Goal: Task Accomplishment & Management: Use online tool/utility

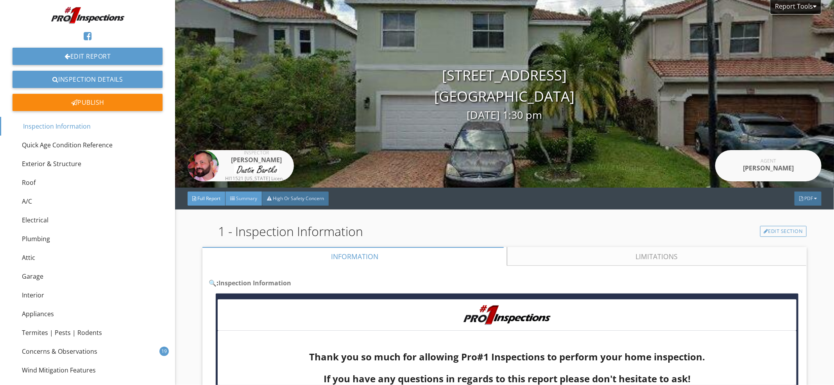
click at [241, 199] on span "Summary" at bounding box center [246, 198] width 21 height 7
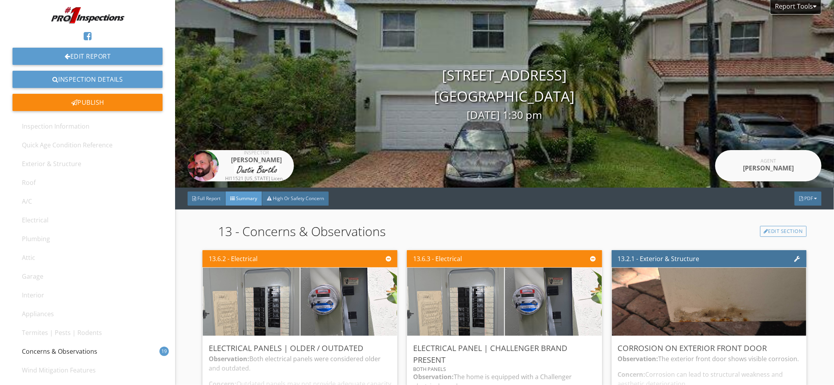
click at [217, 199] on span "Full Report" at bounding box center [208, 198] width 23 height 7
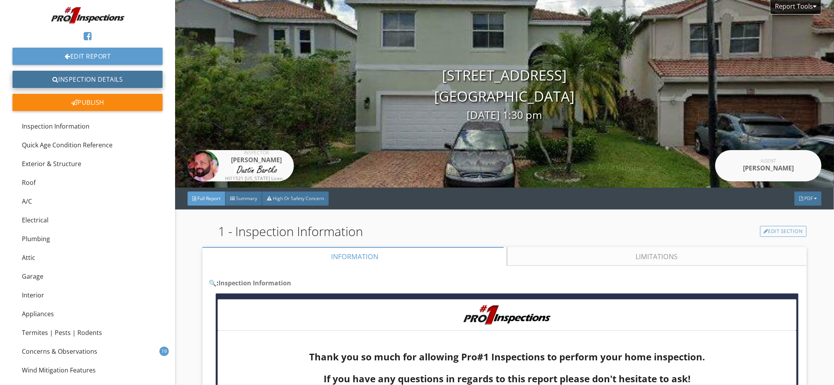
click at [129, 84] on link "Inspection Details" at bounding box center [88, 79] width 150 height 17
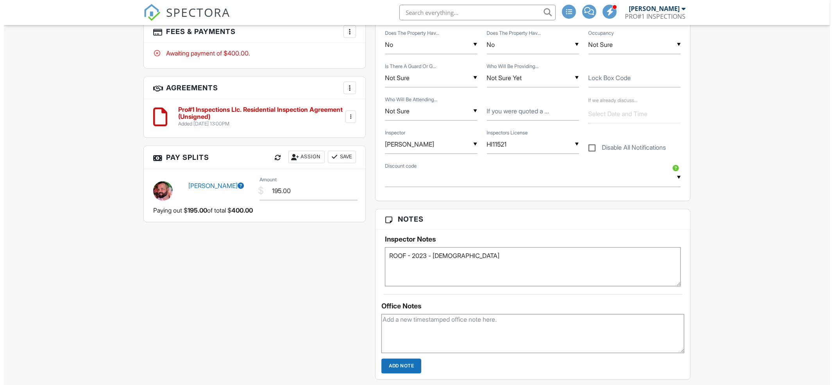
scroll to position [642, 0]
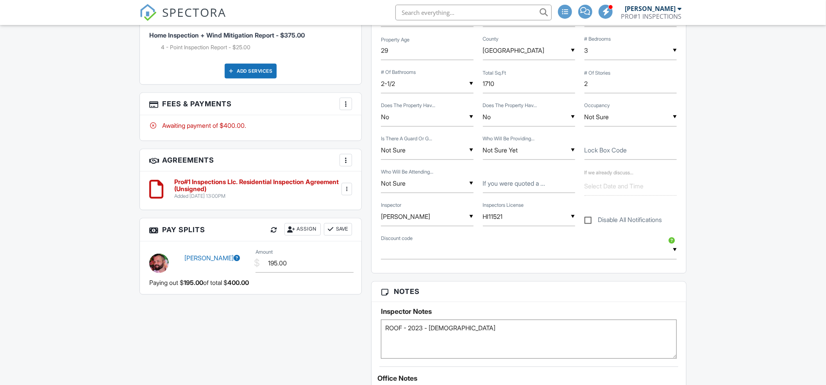
click at [347, 109] on div "More" at bounding box center [346, 104] width 13 height 13
click at [377, 132] on li "Edit Fees & Payments" at bounding box center [385, 128] width 82 height 20
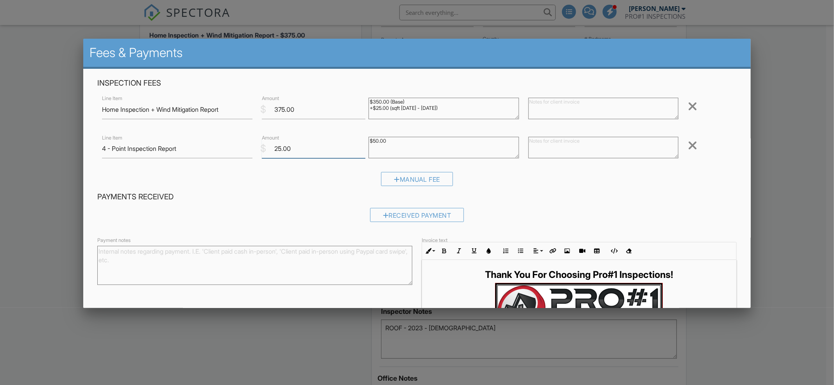
drag, startPoint x: 299, startPoint y: 147, endPoint x: 250, endPoint y: 145, distance: 49.3
click at [250, 145] on div "Line Item 4 - Point Inspection Report $ Amount 25.00 $50.00 Remove" at bounding box center [416, 148] width 639 height 31
type input "0"
click at [239, 194] on h4 "Payments Received" at bounding box center [416, 197] width 639 height 10
drag, startPoint x: 356, startPoint y: 145, endPoint x: 352, endPoint y: 145, distance: 4.3
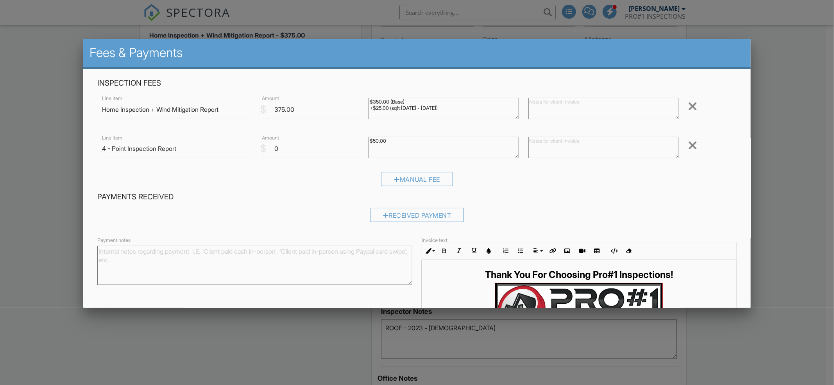
click at [356, 145] on div "Line Item 4 - Point Inspection Report $ Amount 0 $50.00 Remove" at bounding box center [416, 148] width 639 height 31
click at [381, 144] on textarea "$50.00" at bounding box center [443, 147] width 150 height 21
click at [567, 205] on div "Payments Received Received Payment" at bounding box center [417, 210] width 648 height 36
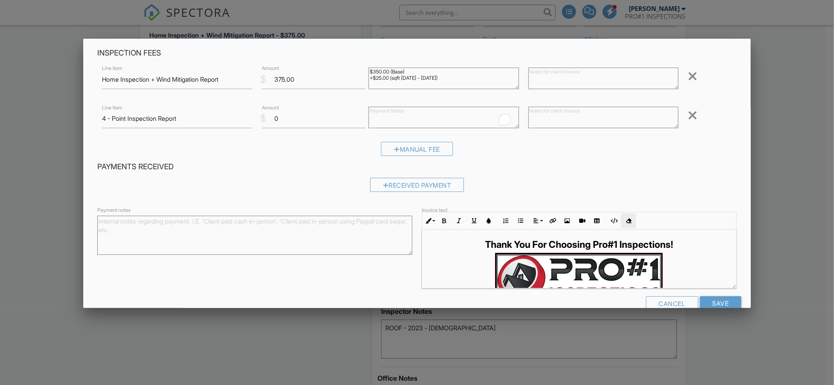
scroll to position [47, 0]
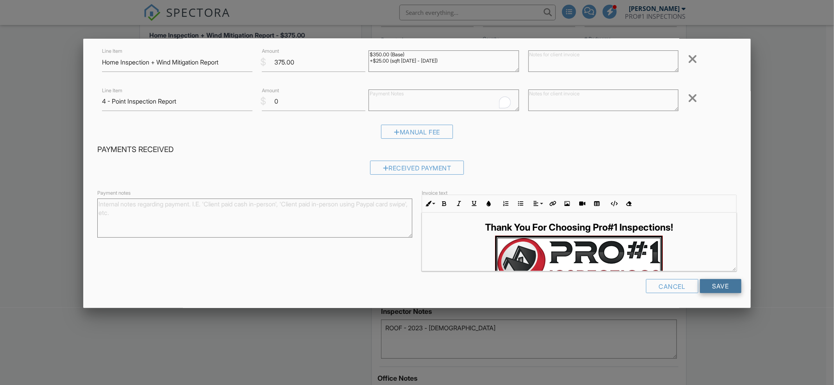
click at [708, 288] on input "Save" at bounding box center [720, 286] width 41 height 14
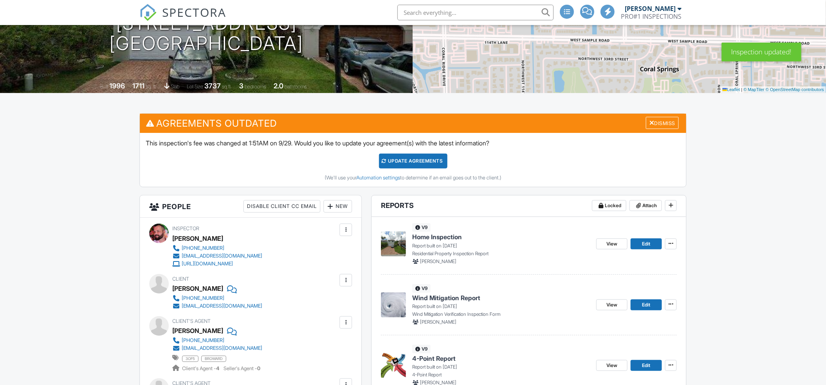
scroll to position [139, 0]
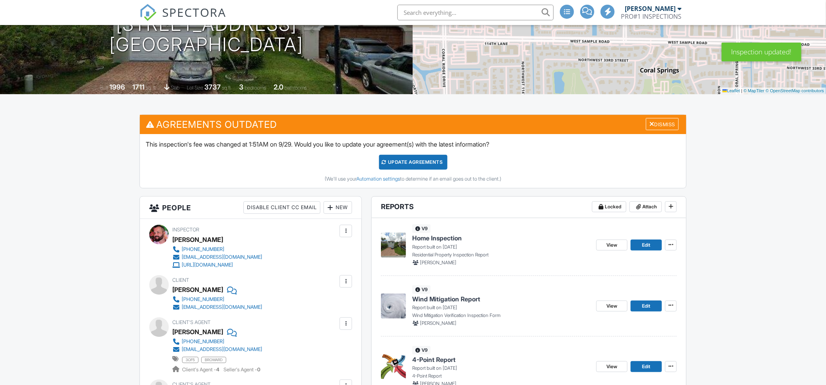
click at [400, 164] on div "Update Agreements" at bounding box center [413, 162] width 68 height 15
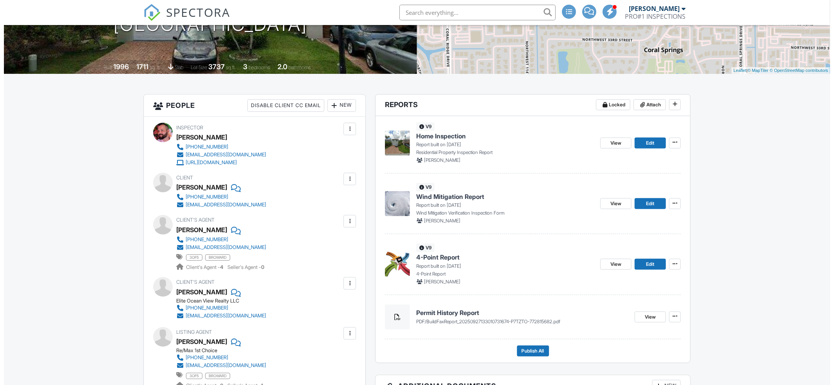
scroll to position [208, 0]
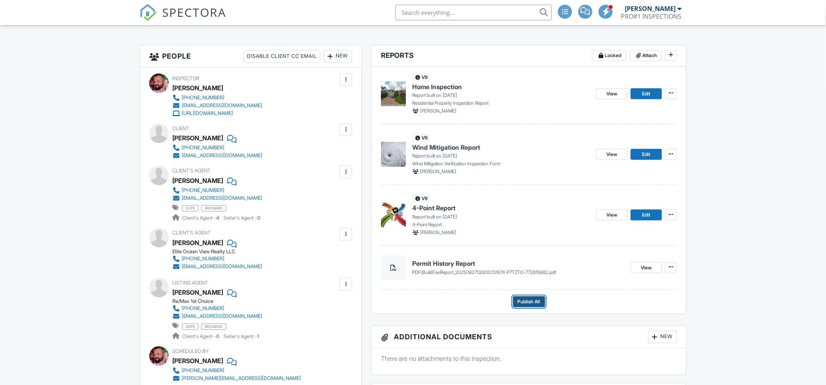
click at [529, 305] on span "Publish All" at bounding box center [529, 302] width 23 height 8
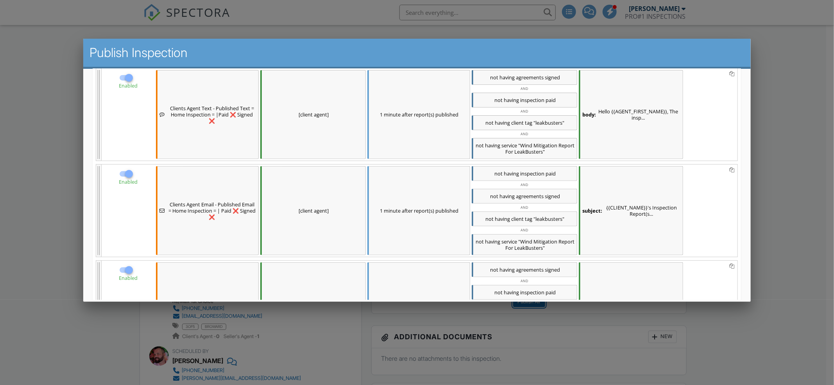
scroll to position [178, 0]
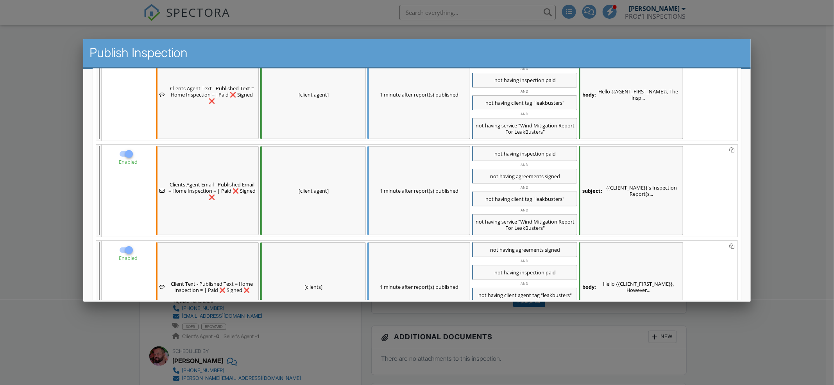
click at [649, 197] on div "subject: {{CLIENT_NAME}}'s Inspection Report(s..." at bounding box center [631, 190] width 104 height 89
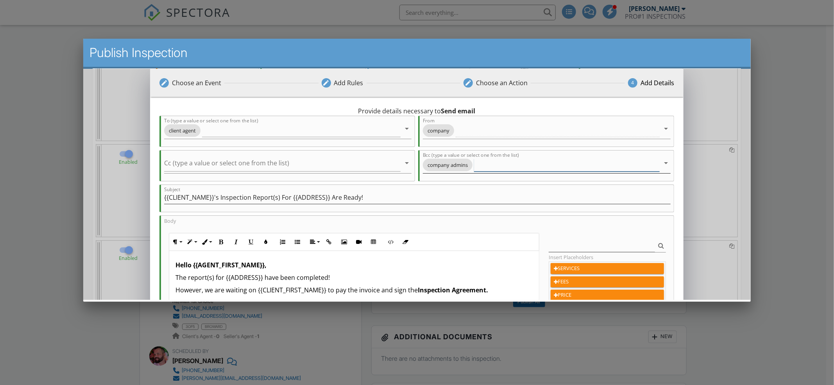
click at [638, 166] on input "Bcc (type a value or select one from the list)" at bounding box center [567, 164] width 186 height 13
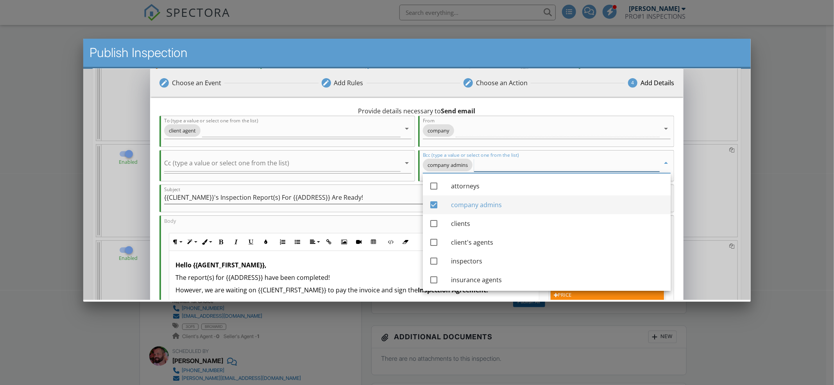
click at [459, 203] on div "company admins" at bounding box center [557, 204] width 213 height 9
checkbox input "false"
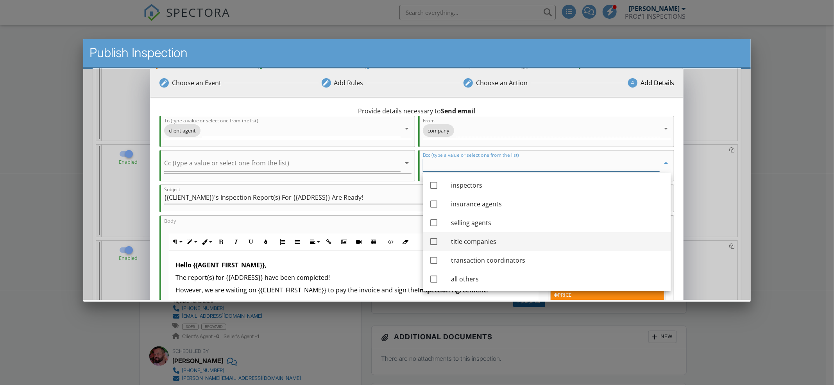
scroll to position [76, 0]
click at [677, 148] on div "Provide details necessary to Send email To (type a value or select one from the…" at bounding box center [417, 275] width 534 height 356
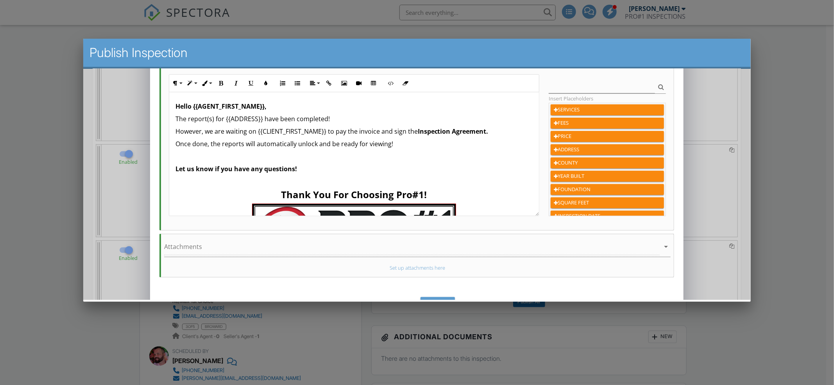
scroll to position [180, 0]
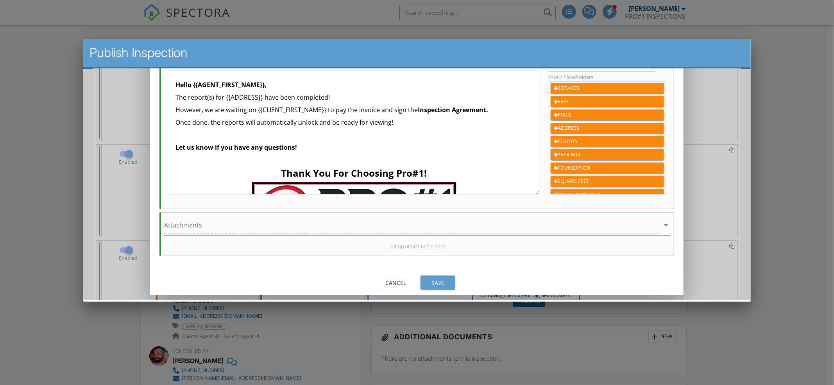
click at [429, 284] on div "Save" at bounding box center [438, 282] width 22 height 8
type textarea "<p><strong>Hello {{AGENT_FIRST_NAME}},</strong></p><p>The report(s) for {{ADDRE…"
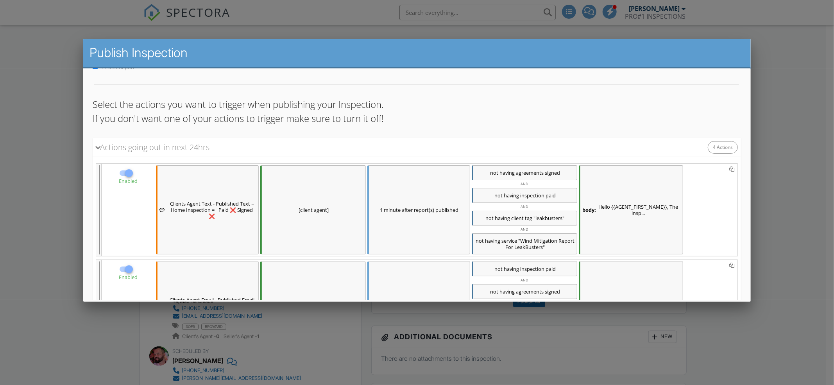
scroll to position [39, 0]
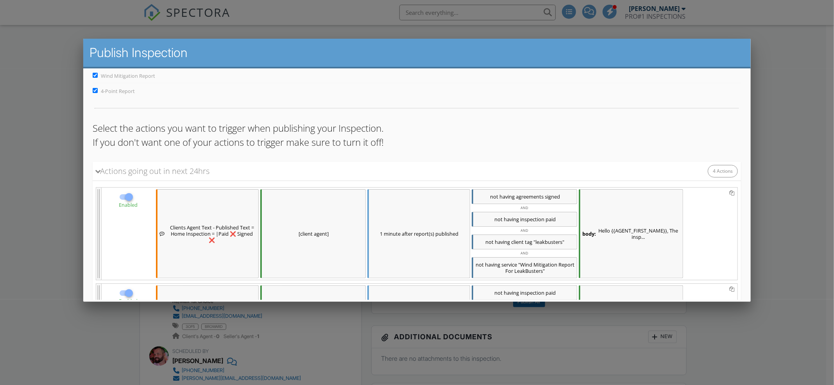
click at [664, 229] on div "body: Hello {{AGENT_FIRST_NAME}}, The insp..." at bounding box center [631, 233] width 104 height 89
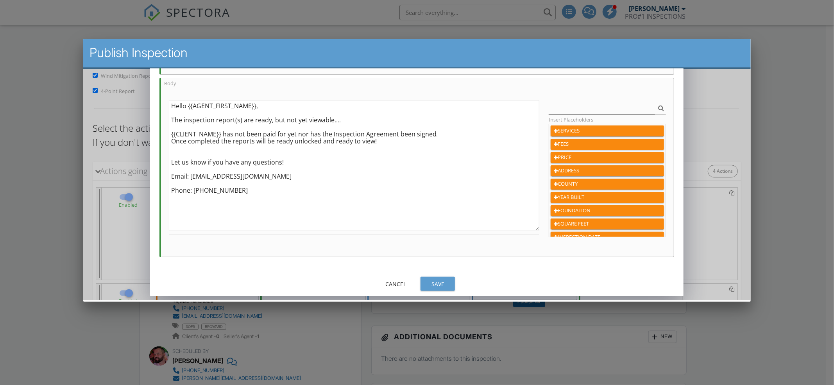
scroll to position [73, 0]
click at [697, 238] on div "edit Choose an Event edit Add Rules edit Choose an Action 4 Add Details 1 minut…" at bounding box center [416, 147] width 667 height 304
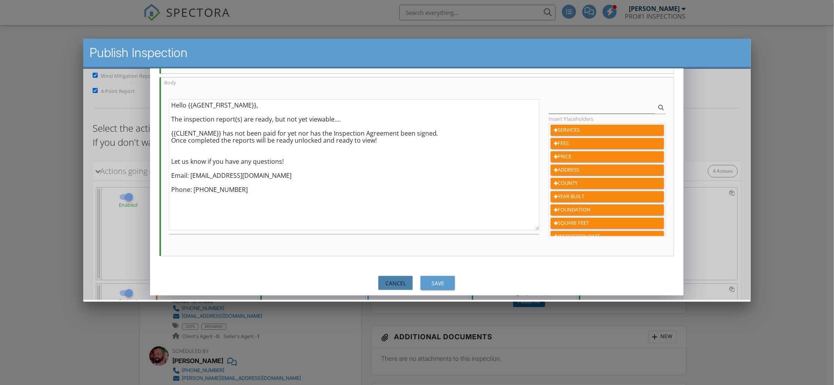
click at [395, 285] on div "Cancel" at bounding box center [395, 283] width 22 height 8
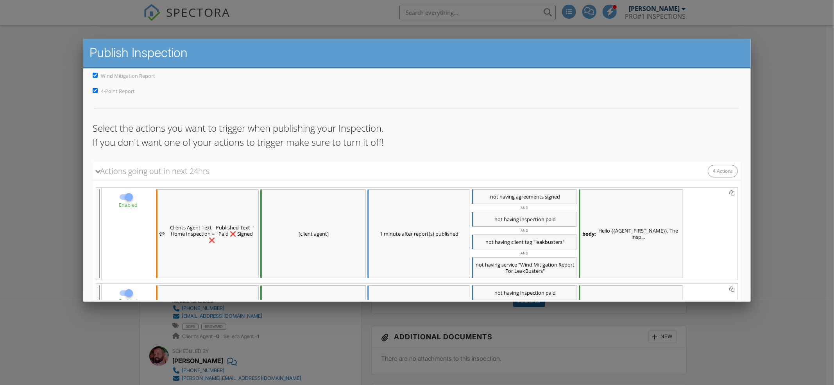
scroll to position [178, 0]
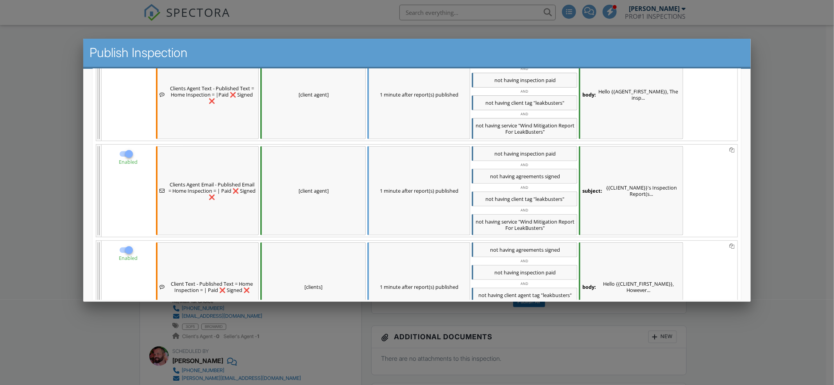
click at [619, 214] on div "subject: {{CLIENT_NAME}}'s Inspection Report(s..." at bounding box center [631, 190] width 104 height 89
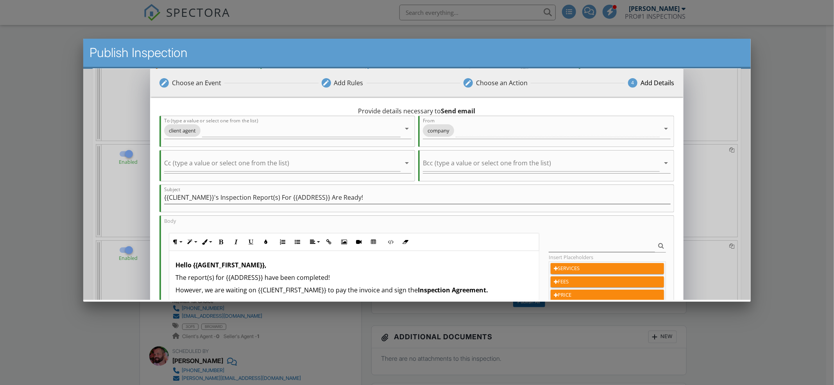
scroll to position [180, 0]
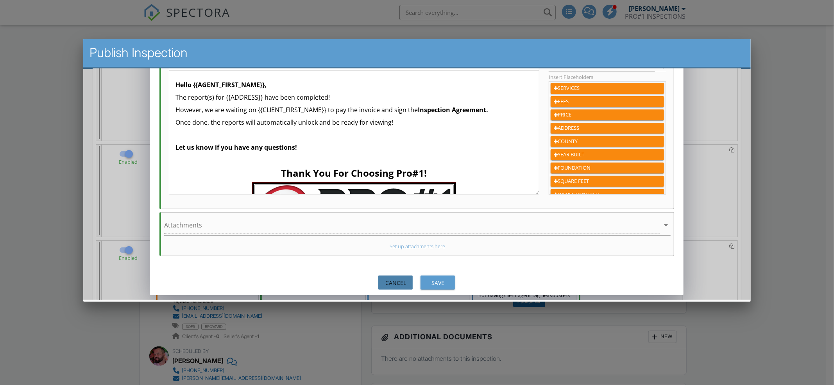
click at [386, 282] on div "Cancel" at bounding box center [395, 282] width 22 height 8
type textarea "<p><strong>Hello {{AGENT_FIRST_NAME}},</strong></p><p>The report(s) for {{ADDRE…"
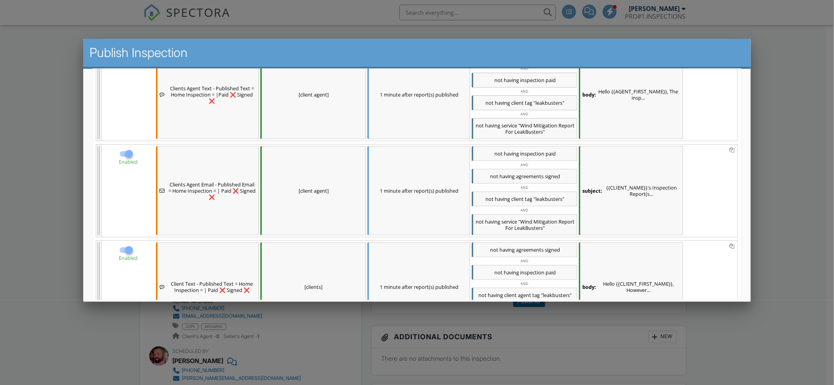
click at [600, 258] on div "body: Hello {{CLIENT_FIRST_NAME}}, However..." at bounding box center [631, 286] width 104 height 89
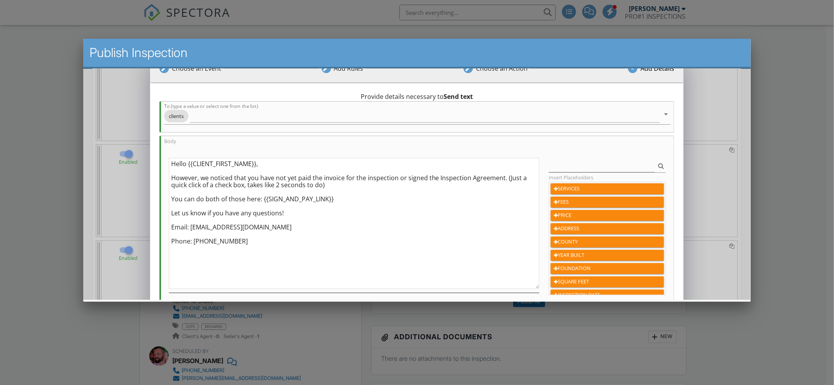
scroll to position [73, 0]
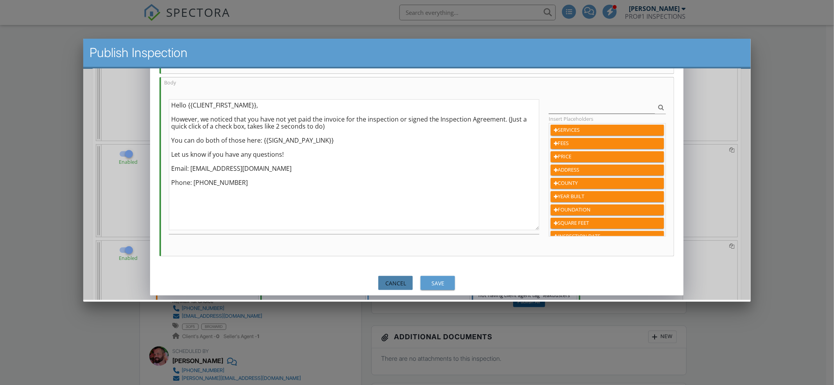
click at [404, 280] on div "Cancel" at bounding box center [395, 283] width 22 height 8
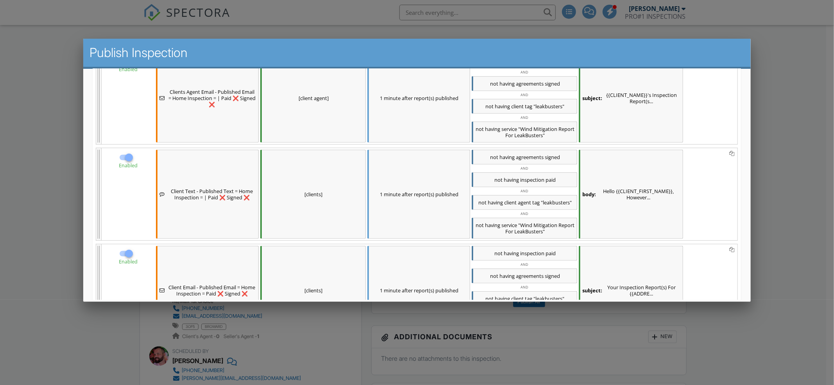
scroll to position [317, 0]
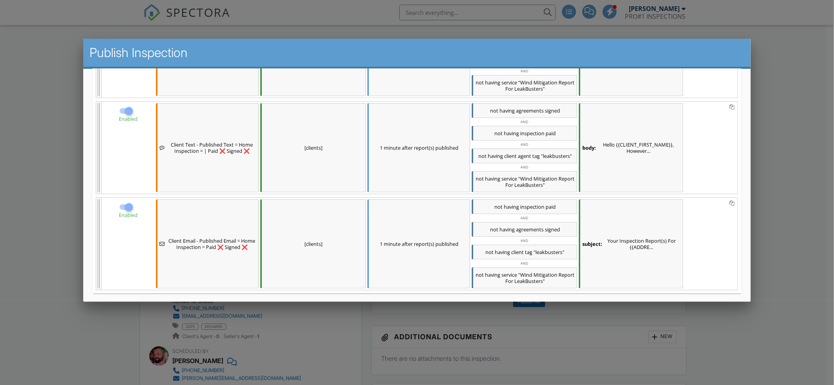
click at [604, 249] on div "subject: Your Inspection Report(s) For {{ADDRE..." at bounding box center [631, 243] width 104 height 89
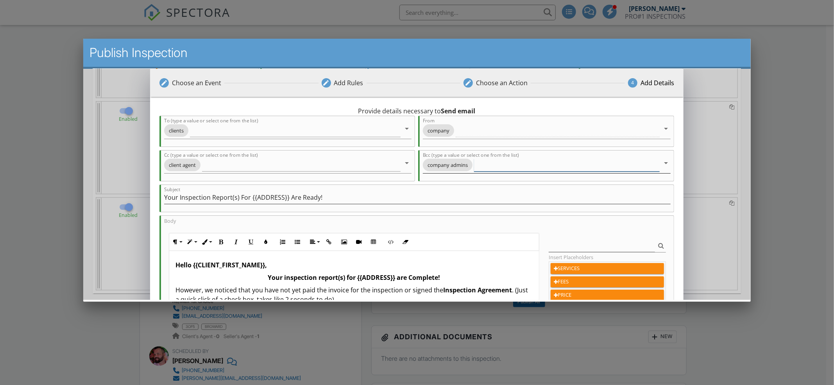
click at [502, 169] on input "Bcc (type a value or select one from the list)" at bounding box center [567, 164] width 186 height 13
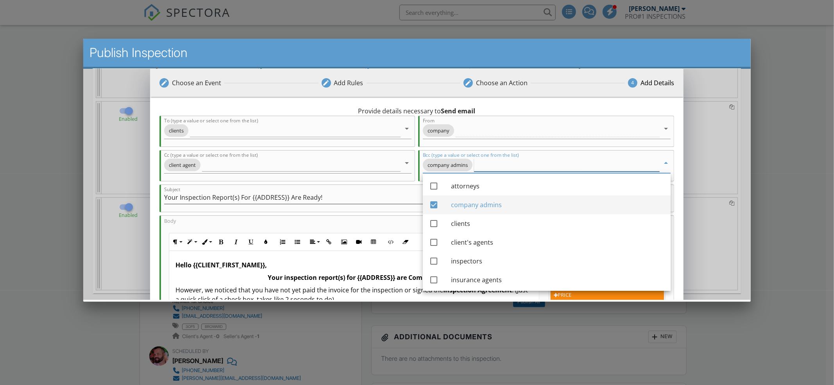
click at [462, 204] on div "company admins" at bounding box center [557, 204] width 213 height 9
checkbox input "false"
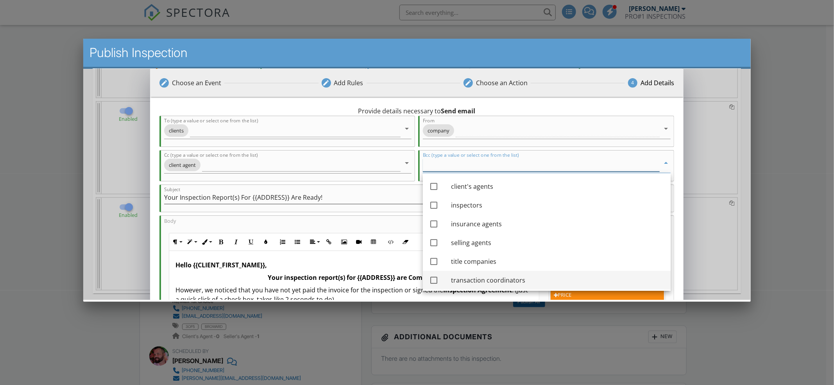
scroll to position [76, 0]
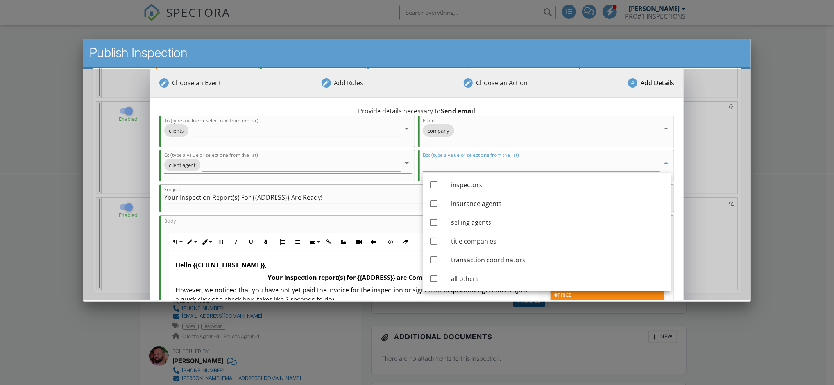
click at [713, 240] on div "edit Choose an Event edit Add Rules edit Choose an Action 4 Add Details 1 minut…" at bounding box center [416, 273] width 667 height 411
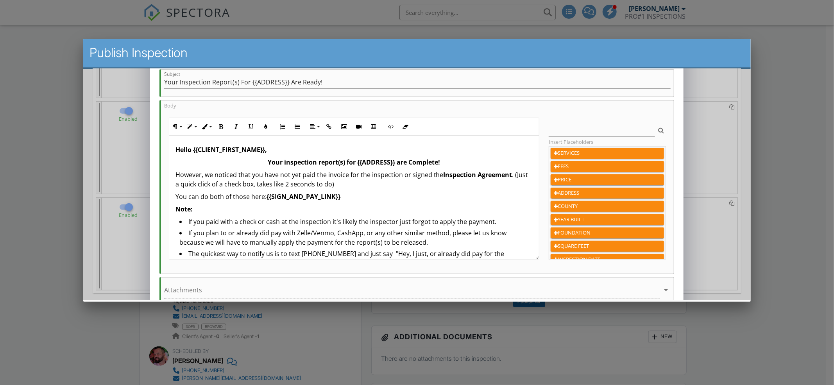
scroll to position [180, 0]
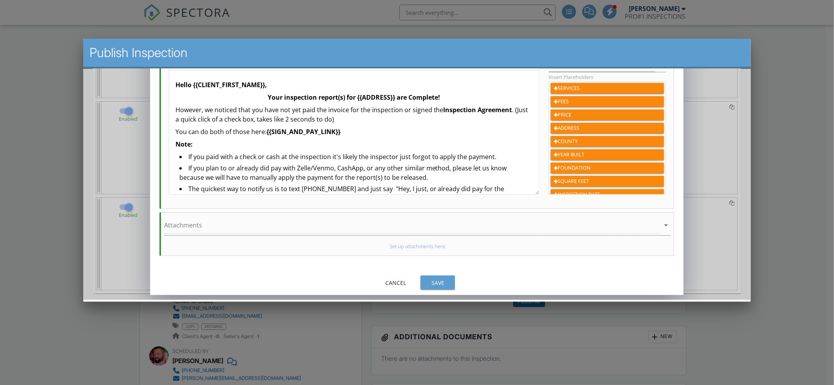
click at [437, 280] on div "Save" at bounding box center [438, 282] width 22 height 8
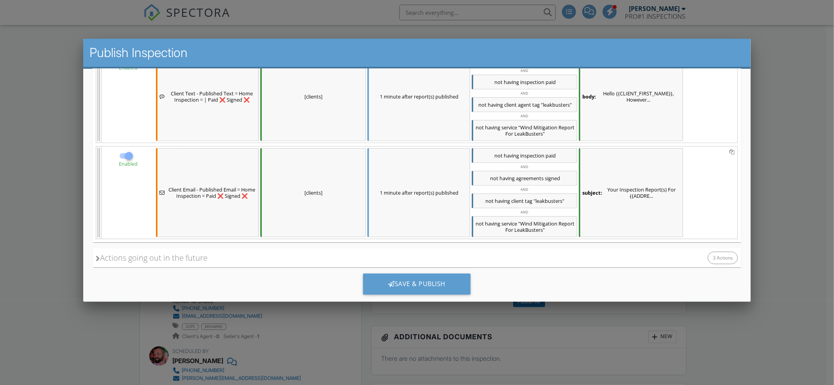
scroll to position [386, 0]
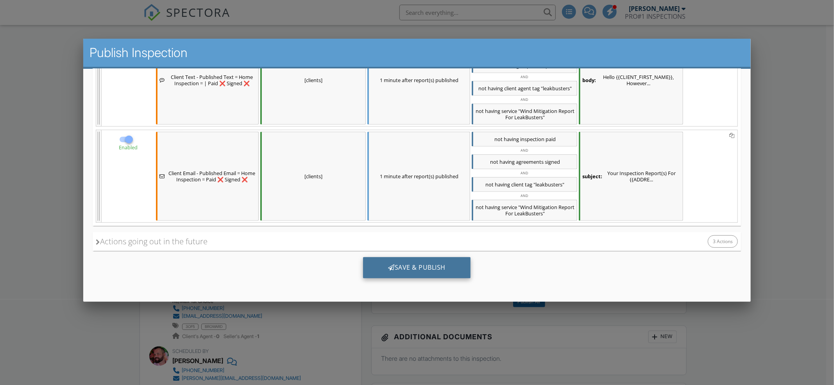
click at [413, 269] on div "Save & Publish" at bounding box center [416, 267] width 107 height 21
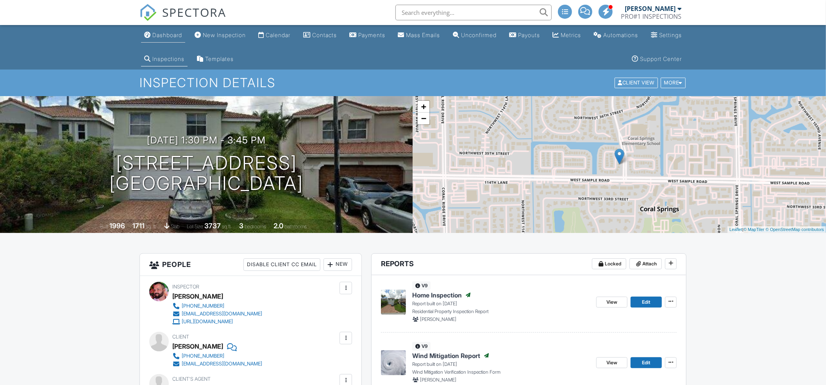
click at [160, 38] on div "Dashboard" at bounding box center [167, 35] width 30 height 7
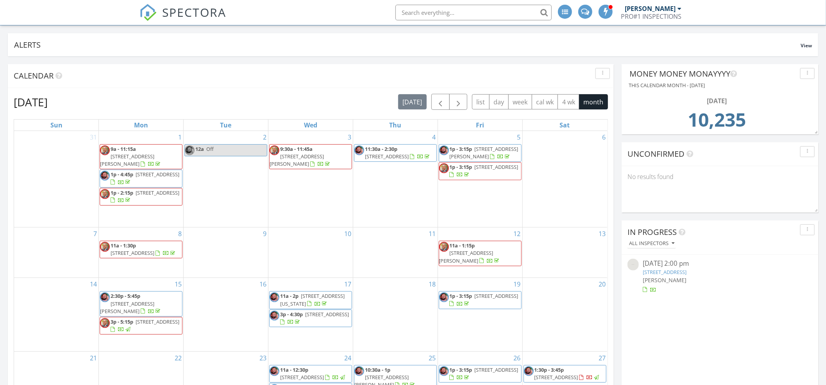
scroll to position [208, 0]
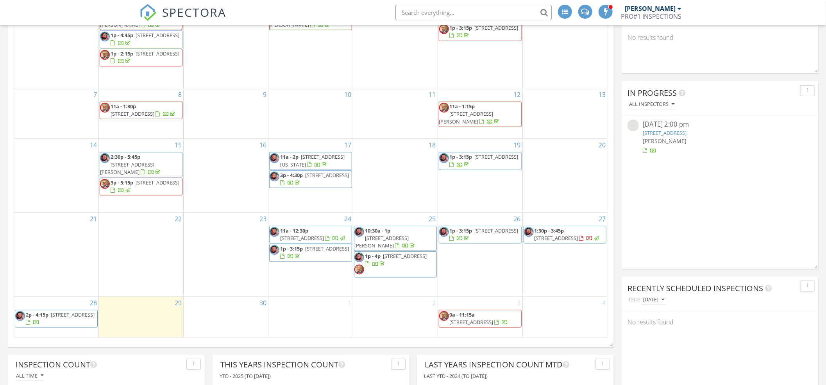
click at [708, 129] on div "[STREET_ADDRESS]" at bounding box center [720, 132] width 154 height 7
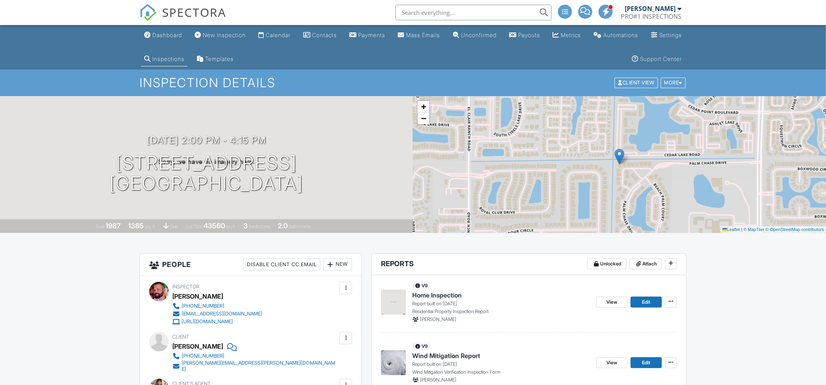
scroll to position [69, 0]
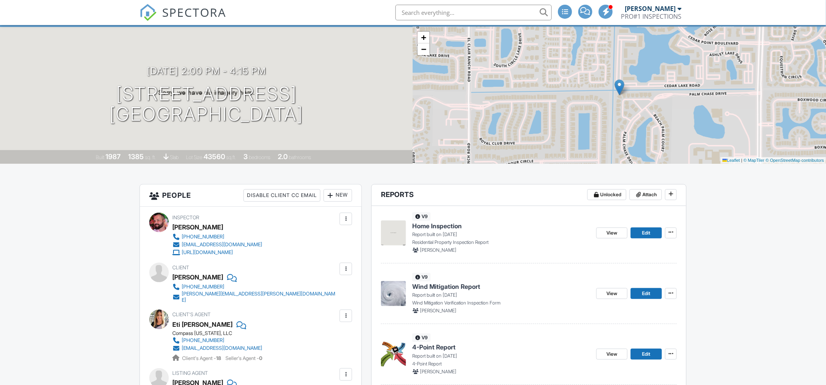
click at [439, 228] on span "Home Inspection" at bounding box center [437, 226] width 50 height 9
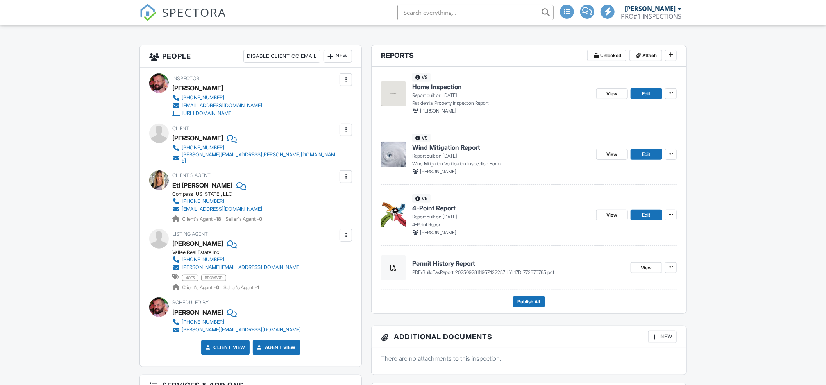
click at [452, 141] on div "v9 Wind Mitigation Report Report built on 09/28/2025 Wind Mitigation Verificati…" at bounding box center [501, 154] width 178 height 41
click at [447, 149] on span "Wind Mitigation Report" at bounding box center [446, 147] width 68 height 9
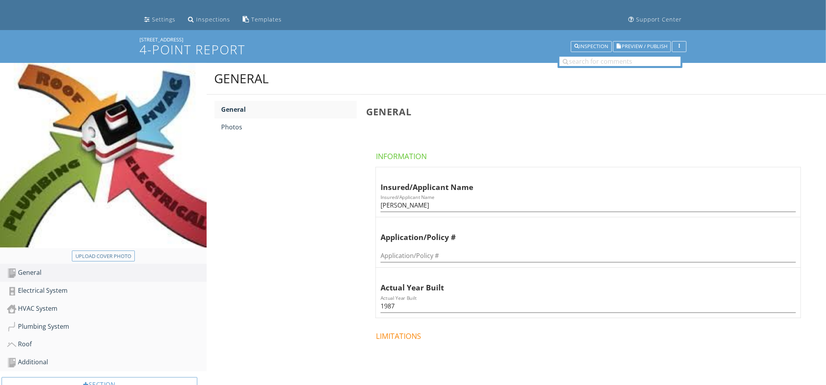
scroll to position [69, 0]
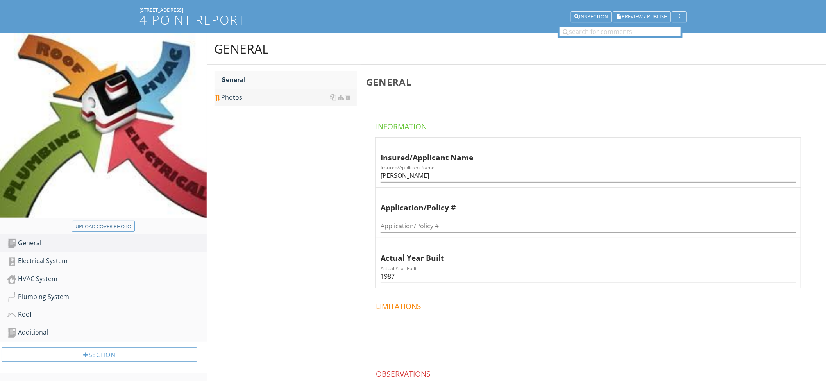
click at [228, 98] on div "Photos" at bounding box center [289, 97] width 135 height 9
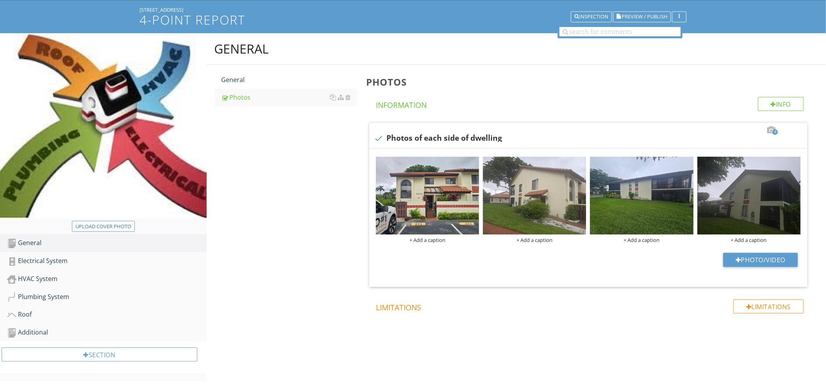
scroll to position [70, 0]
click at [97, 314] on div "Roof" at bounding box center [107, 314] width 200 height 10
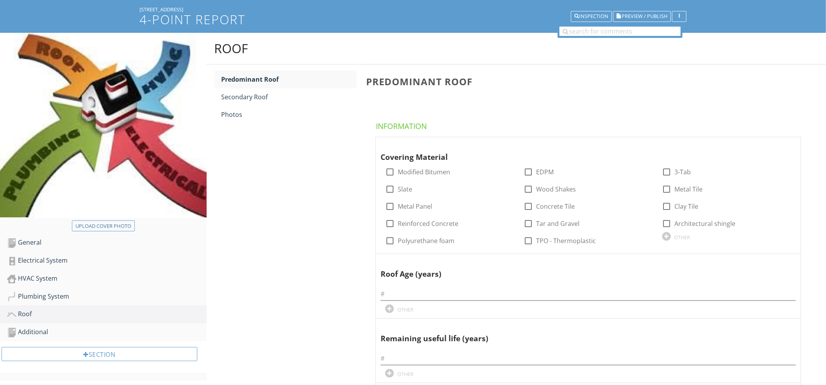
click at [270, 107] on link "Photos" at bounding box center [289, 114] width 135 height 17
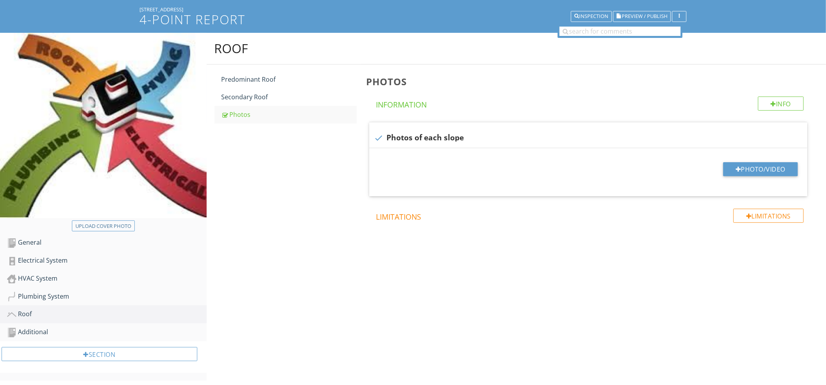
click at [761, 296] on div "Upload cover photo General Electrical System HVAC System Plumbing System Roof A…" at bounding box center [413, 207] width 826 height 348
click at [783, 282] on div "Roof Predominant Roof Secondary Roof Photos Photos Info Information check Photo…" at bounding box center [517, 160] width 620 height 254
drag, startPoint x: 644, startPoint y: 281, endPoint x: 653, endPoint y: 279, distance: 9.6
click at [647, 281] on div "Roof Predominant Roof Secondary Roof Photos Photos Info Information check Photo…" at bounding box center [517, 160] width 620 height 254
click at [656, 279] on div "Roof Predominant Roof Secondary Roof Photos Photos Info Information check Photo…" at bounding box center [517, 160] width 620 height 254
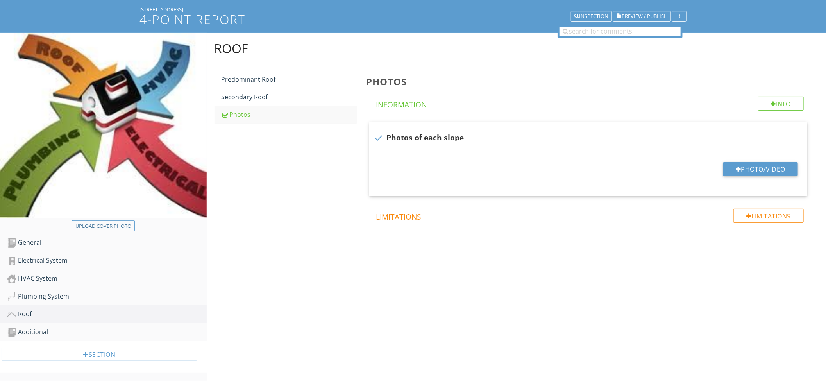
click at [728, 263] on span at bounding box center [589, 246] width 447 height 39
click at [603, 241] on span at bounding box center [589, 246] width 447 height 39
click at [731, 250] on span at bounding box center [589, 246] width 447 height 39
click at [704, 251] on span at bounding box center [589, 246] width 447 height 39
click at [779, 235] on span at bounding box center [589, 246] width 447 height 39
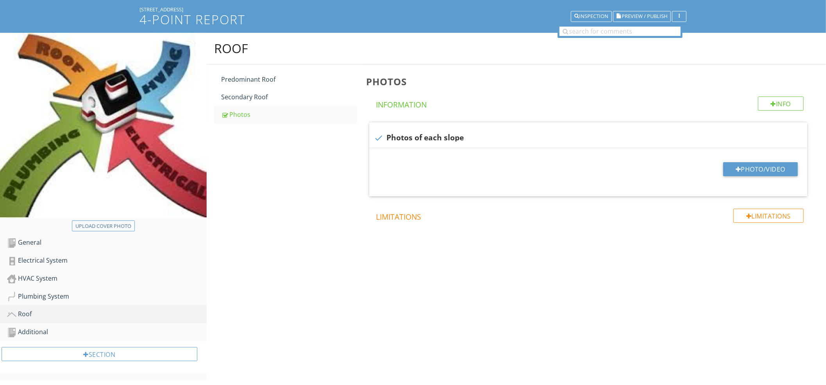
click at [737, 285] on div "Roof Predominant Roof Secondary Roof Photos Photos Info Information check Photo…" at bounding box center [517, 160] width 620 height 254
click at [759, 242] on span at bounding box center [589, 246] width 447 height 39
click at [650, 284] on div "Roof Predominant Roof Secondary Roof Photos Photos Info Information check Photo…" at bounding box center [517, 160] width 620 height 254
click at [658, 264] on span at bounding box center [589, 246] width 447 height 39
click at [726, 312] on div "Upload cover photo General Electrical System HVAC System Plumbing System Roof A…" at bounding box center [413, 207] width 826 height 348
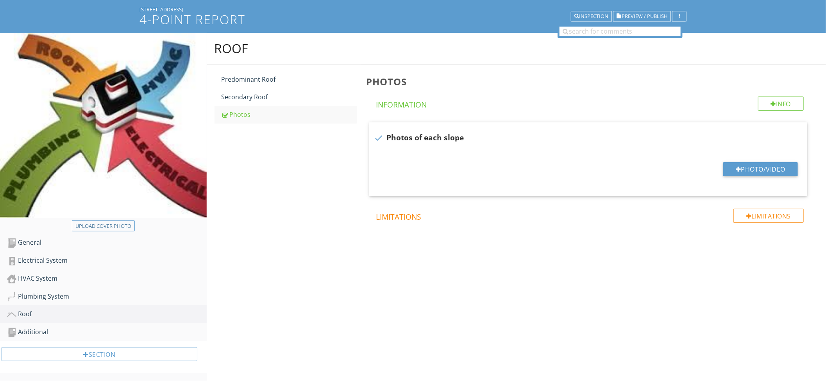
click at [716, 293] on div "Upload cover photo General Electrical System HVAC System Plumbing System Roof A…" at bounding box center [413, 207] width 826 height 348
click at [753, 272] on div "Roof Predominant Roof Secondary Roof Photos Photos Info Information check Photo…" at bounding box center [517, 160] width 620 height 254
click at [728, 277] on div "Roof Predominant Roof Secondary Roof Photos Photos Info Information check Photo…" at bounding box center [517, 160] width 620 height 254
click at [765, 299] on div "Upload cover photo General Electrical System HVAC System Plumbing System Roof A…" at bounding box center [413, 207] width 826 height 348
click at [734, 259] on span at bounding box center [589, 246] width 447 height 39
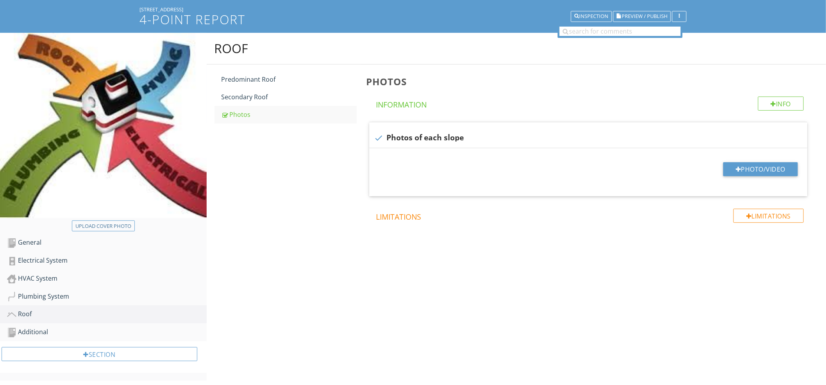
click at [692, 258] on span at bounding box center [589, 246] width 447 height 39
click at [740, 275] on div "Roof Predominant Roof Secondary Roof Photos Photos Info Information check Photo…" at bounding box center [517, 160] width 620 height 254
click at [762, 269] on div "Roof Predominant Roof Secondary Roof Photos Photos Info Information check Photo…" at bounding box center [517, 160] width 620 height 254
click at [749, 278] on div "Roof Predominant Roof Secondary Roof Photos Photos Info Information check Photo…" at bounding box center [517, 160] width 620 height 254
click at [728, 286] on div "Upload cover photo General Electrical System HVAC System Plumbing System Roof A…" at bounding box center [413, 207] width 826 height 348
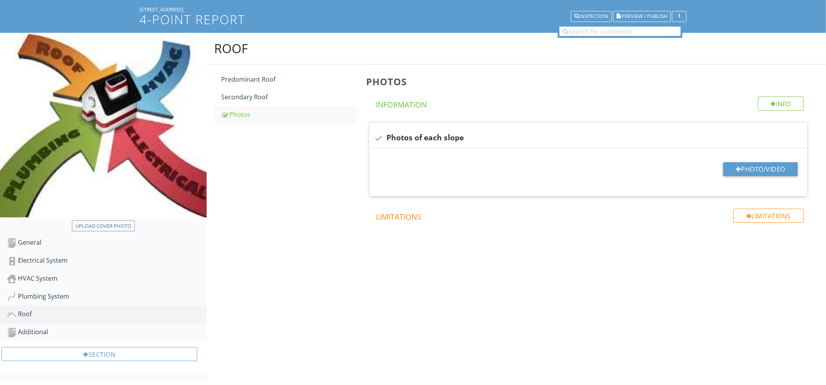
click at [746, 264] on span at bounding box center [589, 246] width 447 height 39
drag, startPoint x: 725, startPoint y: 264, endPoint x: 740, endPoint y: 270, distance: 16.8
click at [725, 264] on span at bounding box center [589, 246] width 447 height 39
click at [739, 277] on div "Roof Predominant Roof Secondary Roof Photos Photos Info Information check Photo…" at bounding box center [517, 160] width 620 height 254
click at [752, 255] on span at bounding box center [589, 246] width 447 height 39
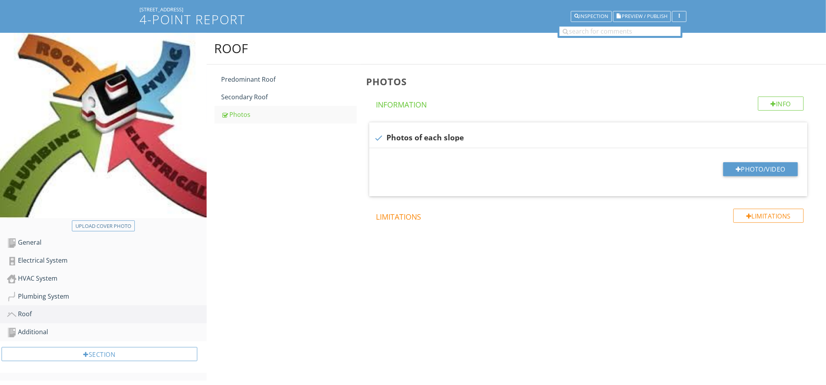
click at [712, 269] on div "Roof Predominant Roof Secondary Roof Photos Photos Info Information check Photo…" at bounding box center [517, 160] width 620 height 254
click at [704, 239] on span at bounding box center [589, 246] width 447 height 39
click at [662, 276] on div "Roof Predominant Roof Secondary Roof Photos Photos Info Information check Photo…" at bounding box center [517, 160] width 620 height 254
click at [725, 241] on span at bounding box center [589, 246] width 447 height 39
click at [734, 276] on div "Roof Predominant Roof Secondary Roof Photos Photos Info Information check Photo…" at bounding box center [517, 160] width 620 height 254
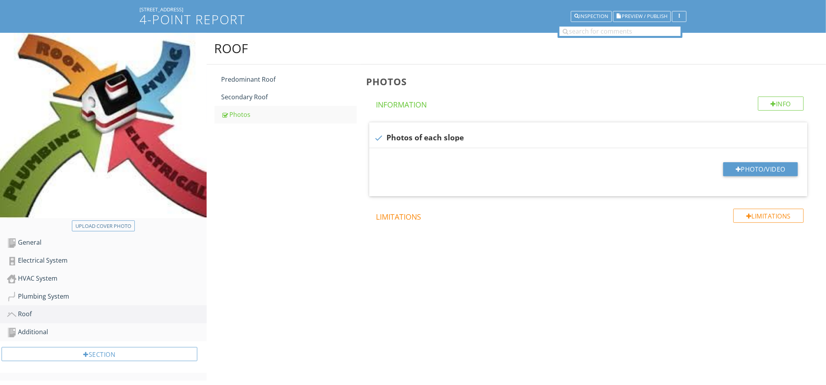
click at [743, 288] on div "Upload cover photo General Electrical System HVAC System Plumbing System Roof A…" at bounding box center [413, 207] width 826 height 348
click at [782, 286] on div "Upload cover photo General Electrical System HVAC System Plumbing System Roof A…" at bounding box center [413, 207] width 826 height 348
click at [764, 250] on span at bounding box center [589, 246] width 447 height 39
click at [749, 260] on span at bounding box center [589, 246] width 447 height 39
click at [701, 277] on div "Roof Predominant Roof Secondary Roof Photos Photos Info Information check Photo…" at bounding box center [517, 160] width 620 height 254
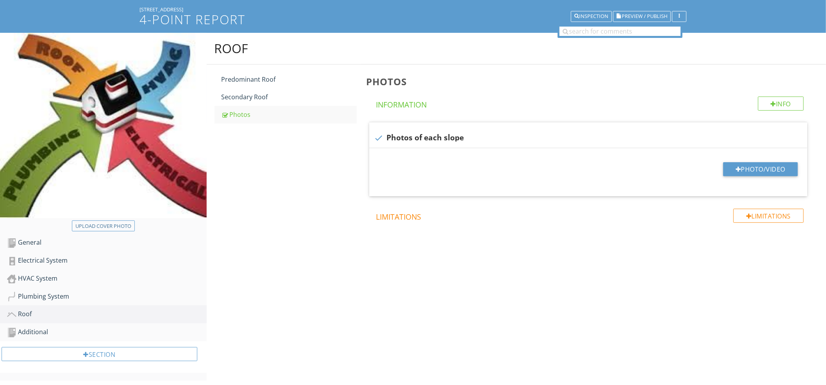
click at [724, 302] on div "Upload cover photo General Electrical System HVAC System Plumbing System Roof A…" at bounding box center [413, 207] width 826 height 348
click at [732, 291] on div "Upload cover photo General Electrical System HVAC System Plumbing System Roof A…" at bounding box center [413, 207] width 826 height 348
click at [764, 271] on div "Roof Predominant Roof Secondary Roof Photos Photos Info Information check Photo…" at bounding box center [517, 160] width 620 height 254
click at [712, 254] on span at bounding box center [589, 246] width 447 height 39
click at [582, 272] on div "Roof Predominant Roof Secondary Roof Photos Photos Info Information check Photo…" at bounding box center [517, 160] width 620 height 254
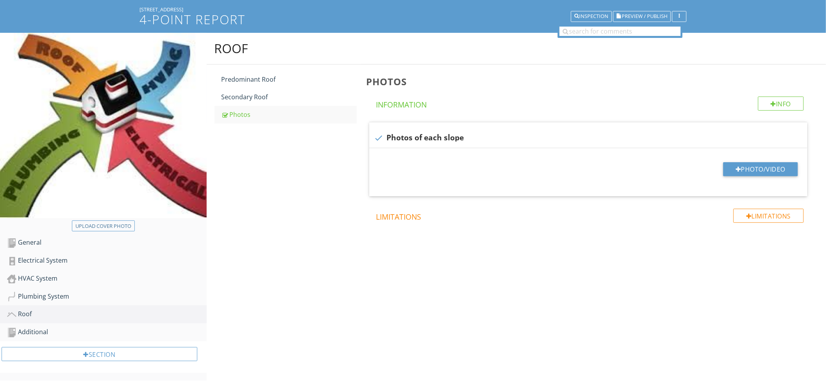
click at [734, 264] on span at bounding box center [589, 246] width 447 height 39
click at [703, 261] on span at bounding box center [589, 246] width 447 height 39
click at [758, 252] on span at bounding box center [589, 246] width 447 height 39
click at [736, 260] on span at bounding box center [589, 246] width 447 height 39
click at [764, 245] on span at bounding box center [589, 246] width 447 height 39
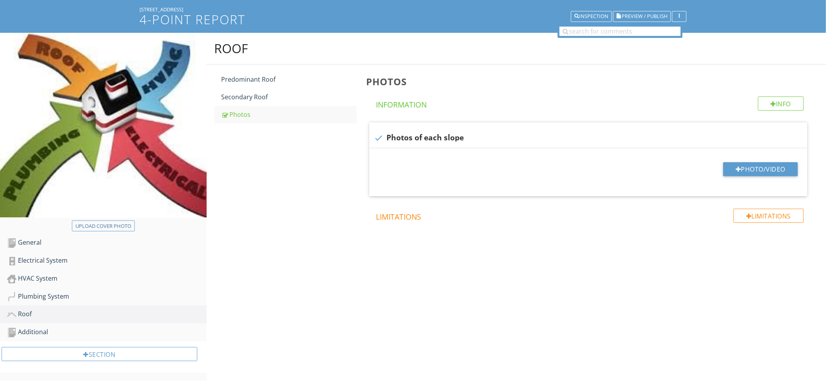
click at [640, 273] on div "Roof Predominant Roof Secondary Roof Photos Photos Info Information check Photo…" at bounding box center [517, 160] width 620 height 254
drag, startPoint x: 697, startPoint y: 258, endPoint x: 702, endPoint y: 261, distance: 5.9
click at [697, 258] on span at bounding box center [589, 246] width 447 height 39
click at [702, 261] on span at bounding box center [589, 246] width 447 height 39
click at [743, 291] on div "Upload cover photo General Electrical System HVAC System Plumbing System Roof A…" at bounding box center [413, 207] width 826 height 348
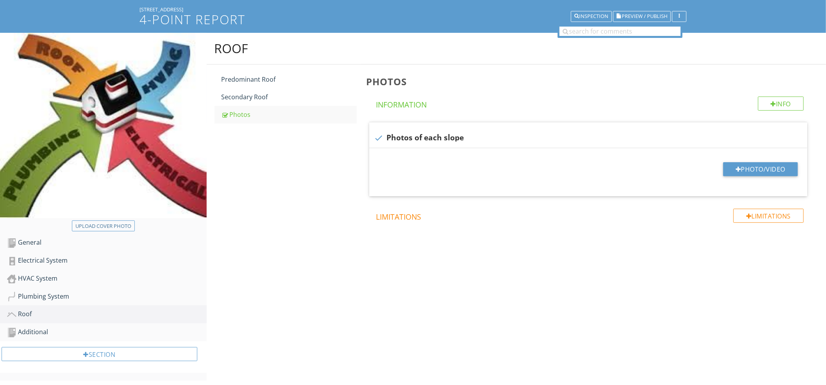
click at [727, 275] on div "Roof Predominant Roof Secondary Roof Photos Photos Info Information check Photo…" at bounding box center [517, 160] width 620 height 254
click at [743, 279] on div "Roof Predominant Roof Secondary Roof Photos Photos Info Information check Photo…" at bounding box center [517, 160] width 620 height 254
click at [753, 241] on span at bounding box center [589, 246] width 447 height 39
click at [731, 295] on div "Upload cover photo General Electrical System HVAC System Plumbing System Roof A…" at bounding box center [413, 207] width 826 height 348
click at [750, 312] on div "Upload cover photo General Electrical System HVAC System Plumbing System Roof A…" at bounding box center [413, 207] width 826 height 348
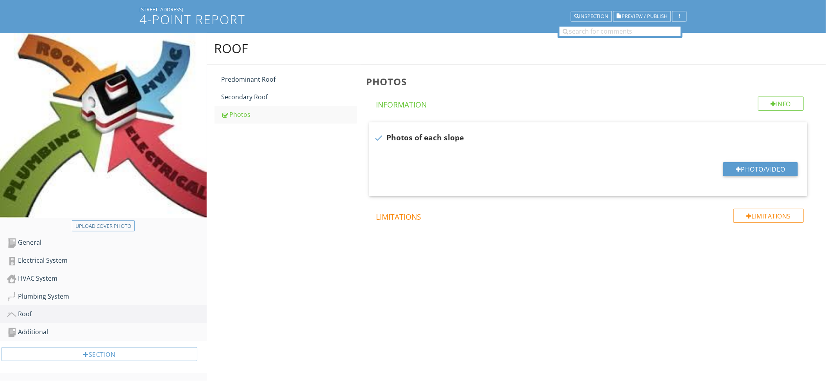
click at [755, 315] on div "Upload cover photo General Electrical System HVAC System Plumbing System Roof A…" at bounding box center [413, 207] width 826 height 348
drag, startPoint x: 689, startPoint y: 273, endPoint x: 690, endPoint y: 277, distance: 3.9
click at [690, 277] on div "Roof Predominant Roof Secondary Roof Photos Photos Info Information check Photo…" at bounding box center [517, 160] width 620 height 254
click at [653, 291] on div "Upload cover photo General Electrical System HVAC System Plumbing System Roof A…" at bounding box center [413, 207] width 826 height 348
click at [739, 276] on div "Roof Predominant Roof Secondary Roof Photos Photos Info Information check Photo…" at bounding box center [517, 160] width 620 height 254
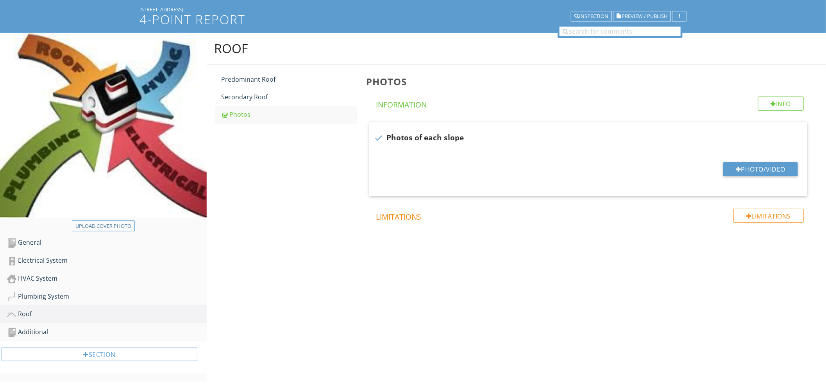
click at [724, 279] on div "Roof Predominant Roof Secondary Roof Photos Photos Info Information check Photo…" at bounding box center [517, 160] width 620 height 254
click at [756, 268] on div "Roof Predominant Roof Secondary Roof Photos Photos Info Information check Photo…" at bounding box center [517, 160] width 620 height 254
click at [717, 257] on span at bounding box center [589, 246] width 447 height 39
click at [759, 285] on div "Roof Predominant Roof Secondary Roof Photos Photos Info Information check Photo…" at bounding box center [517, 160] width 620 height 254
click at [549, 284] on div "Roof Predominant Roof Secondary Roof Photos Photos Info Information check Photo…" at bounding box center [517, 160] width 620 height 254
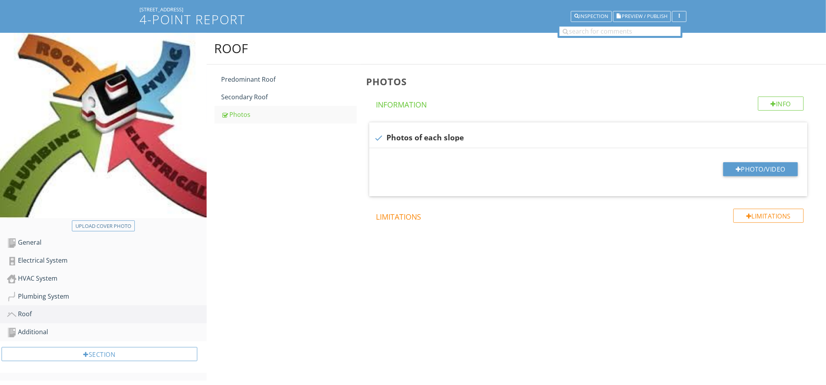
click at [729, 259] on span at bounding box center [589, 246] width 447 height 39
click at [777, 285] on div "Roof Predominant Roof Secondary Roof Photos Photos Info Information check Photo…" at bounding box center [517, 160] width 620 height 254
click at [760, 249] on span at bounding box center [589, 246] width 447 height 39
click at [601, 249] on span at bounding box center [589, 246] width 447 height 39
click at [585, 261] on span at bounding box center [589, 246] width 447 height 39
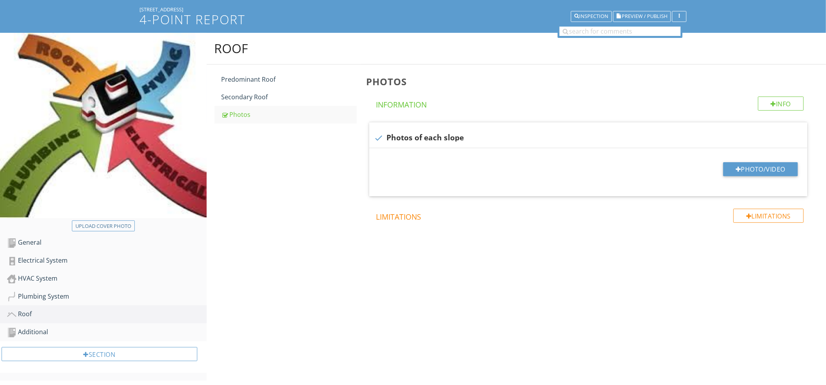
drag, startPoint x: 740, startPoint y: 256, endPoint x: 742, endPoint y: 259, distance: 4.2
click at [742, 259] on span at bounding box center [589, 246] width 447 height 39
click at [779, 261] on span at bounding box center [589, 246] width 447 height 39
click at [770, 224] on div "Limitations Limitations" at bounding box center [589, 238] width 447 height 58
click at [782, 251] on span at bounding box center [589, 246] width 447 height 39
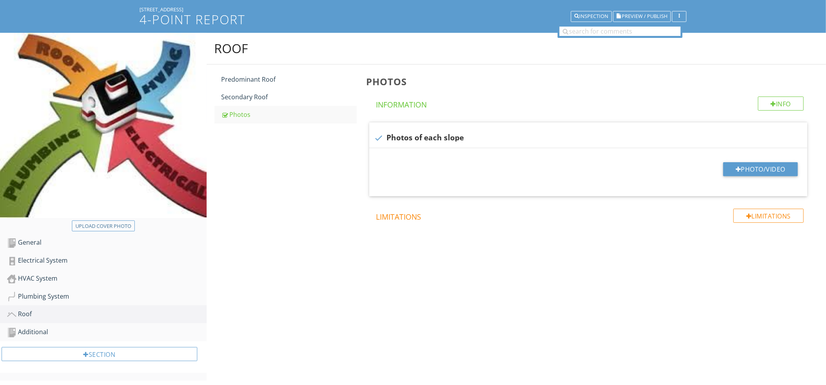
click at [729, 250] on span at bounding box center [589, 246] width 447 height 39
click at [766, 250] on span at bounding box center [589, 246] width 447 height 39
click at [751, 275] on div "Roof Predominant Roof Secondary Roof Photos Photos Info Information check Photo…" at bounding box center [517, 160] width 620 height 254
click at [747, 261] on span at bounding box center [589, 246] width 447 height 39
click at [760, 273] on div "Roof Predominant Roof Secondary Roof Photos Photos Info Information check Photo…" at bounding box center [517, 160] width 620 height 254
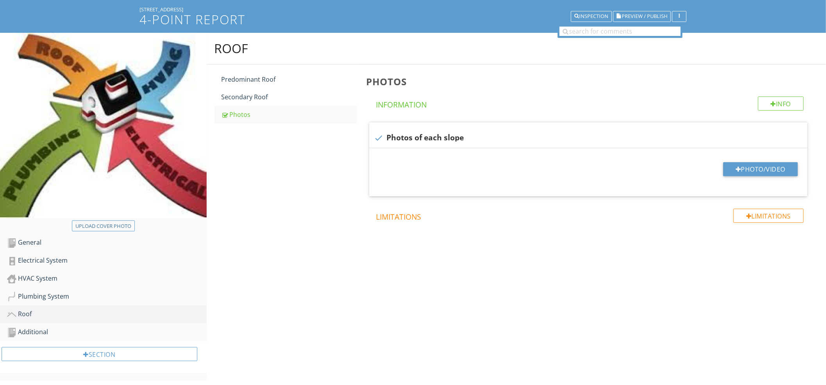
click at [772, 257] on span at bounding box center [589, 246] width 447 height 39
click at [747, 275] on div "Roof Predominant Roof Secondary Roof Photos Photos Info Information check Photo…" at bounding box center [517, 160] width 620 height 254
click at [753, 271] on div "Roof Predominant Roof Secondary Roof Photos Photos Info Information check Photo…" at bounding box center [517, 160] width 620 height 254
click at [752, 264] on span at bounding box center [589, 246] width 447 height 39
click at [720, 253] on span at bounding box center [589, 246] width 447 height 39
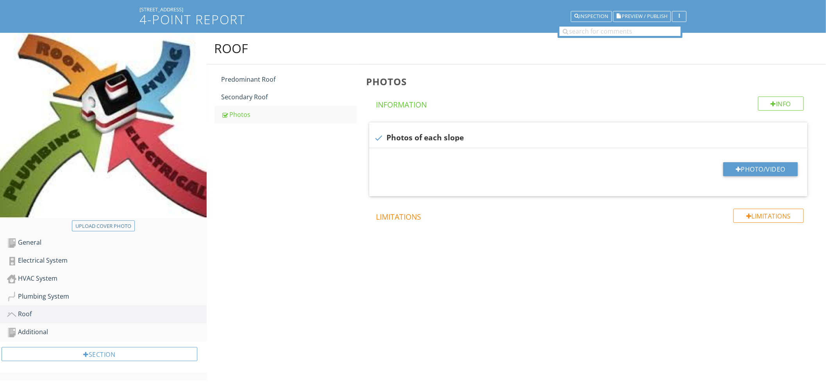
click at [713, 302] on div "Upload cover photo General Electrical System HVAC System Plumbing System Roof A…" at bounding box center [413, 207] width 826 height 348
click at [706, 290] on div "Upload cover photo General Electrical System HVAC System Plumbing System Roof A…" at bounding box center [413, 207] width 826 height 348
drag, startPoint x: 718, startPoint y: 263, endPoint x: 714, endPoint y: 265, distance: 4.4
click at [717, 264] on span at bounding box center [589, 246] width 447 height 39
click at [740, 240] on span at bounding box center [589, 246] width 447 height 39
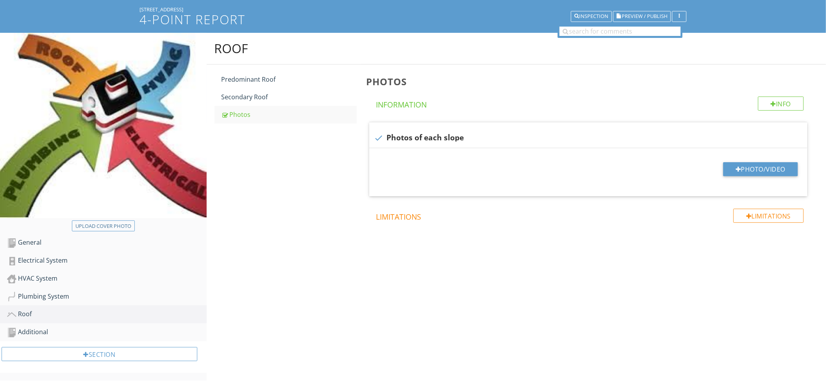
click at [743, 268] on div "Roof Predominant Roof Secondary Roof Photos Photos Info Information check Photo…" at bounding box center [517, 160] width 620 height 254
click at [727, 274] on div "Roof Predominant Roof Secondary Roof Photos Photos Info Information check Photo…" at bounding box center [517, 160] width 620 height 254
click at [724, 260] on span at bounding box center [589, 246] width 447 height 39
click at [759, 274] on div "Roof Predominant Roof Secondary Roof Photos Photos Info Information check Photo…" at bounding box center [517, 160] width 620 height 254
click at [736, 283] on div "Roof Predominant Roof Secondary Roof Photos Photos Info Information check Photo…" at bounding box center [517, 160] width 620 height 254
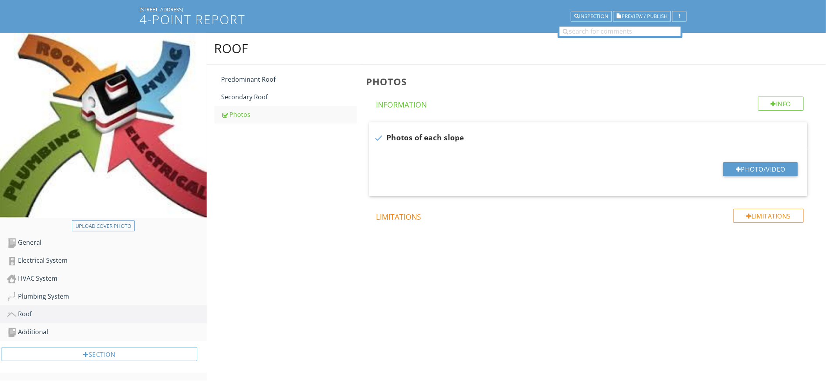
click at [749, 206] on div "Info Information check Photos of each slope Photo/Video Limitations Limitations" at bounding box center [589, 182] width 447 height 170
click at [759, 252] on span at bounding box center [589, 246] width 447 height 39
click at [759, 238] on span at bounding box center [589, 246] width 447 height 39
click at [752, 248] on span at bounding box center [589, 246] width 447 height 39
click at [768, 263] on span at bounding box center [589, 246] width 447 height 39
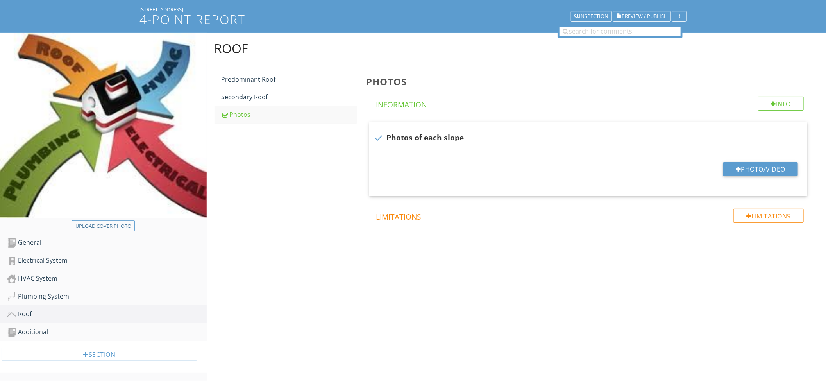
click at [763, 223] on div "Limitations Limitations" at bounding box center [589, 238] width 447 height 58
click at [764, 295] on div "Upload cover photo General Electrical System HVAC System Plumbing System Roof A…" at bounding box center [413, 207] width 826 height 348
click at [721, 294] on div "Upload cover photo General Electrical System HVAC System Plumbing System Roof A…" at bounding box center [413, 207] width 826 height 348
click at [775, 291] on div "Upload cover photo General Electrical System HVAC System Plumbing System Roof A…" at bounding box center [413, 207] width 826 height 348
click at [727, 276] on div "Roof Predominant Roof Secondary Roof Photos Photos Info Information check Photo…" at bounding box center [517, 160] width 620 height 254
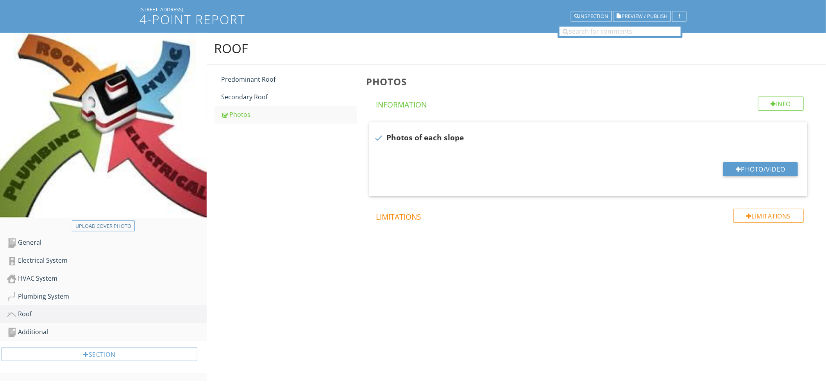
click at [736, 270] on div "Roof Predominant Roof Secondary Roof Photos Photos Info Information check Photo…" at bounding box center [517, 160] width 620 height 254
click at [715, 260] on span at bounding box center [589, 246] width 447 height 39
click at [794, 261] on span at bounding box center [589, 246] width 447 height 39
click at [787, 234] on span at bounding box center [589, 246] width 447 height 39
click at [743, 251] on span at bounding box center [589, 246] width 447 height 39
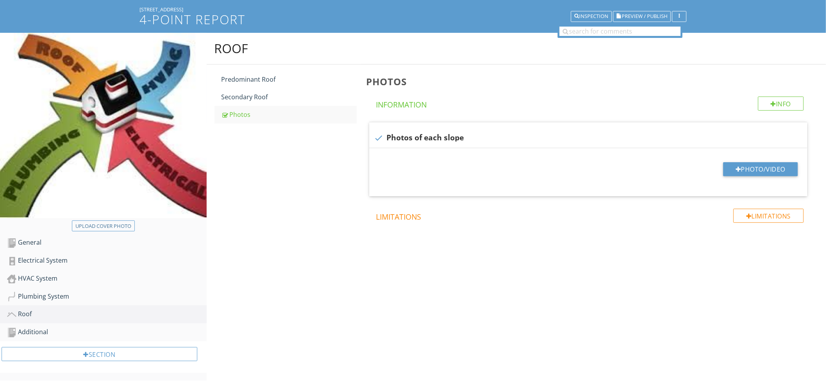
click at [756, 264] on span at bounding box center [589, 246] width 447 height 39
click at [739, 283] on div "Roof Predominant Roof Secondary Roof Photos Photos Info Information check Photo…" at bounding box center [517, 160] width 620 height 254
click at [720, 281] on div "Roof Predominant Roof Secondary Roof Photos Photos Info Information check Photo…" at bounding box center [517, 160] width 620 height 254
click at [715, 270] on div "Roof Predominant Roof Secondary Roof Photos Photos Info Information check Photo…" at bounding box center [517, 160] width 620 height 254
click at [723, 252] on span at bounding box center [589, 246] width 447 height 39
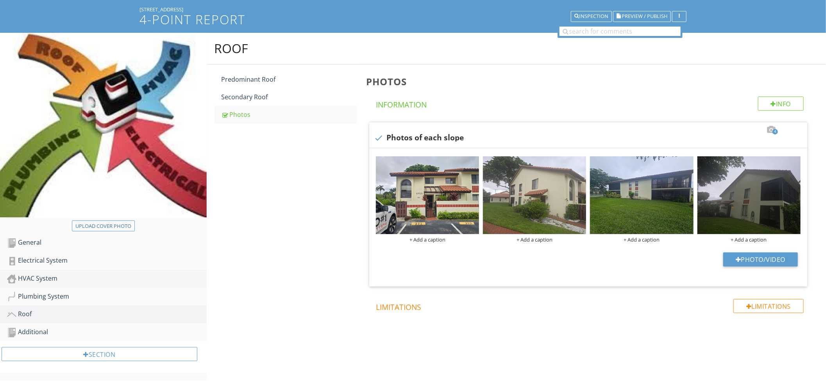
drag, startPoint x: 57, startPoint y: 277, endPoint x: 62, endPoint y: 279, distance: 4.7
click at [58, 277] on div "HVAC System" at bounding box center [107, 278] width 200 height 10
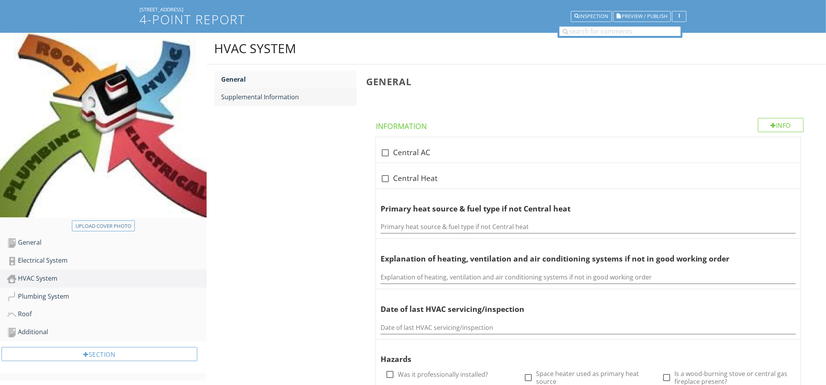
click at [252, 97] on div "Supplemental Information" at bounding box center [289, 96] width 135 height 9
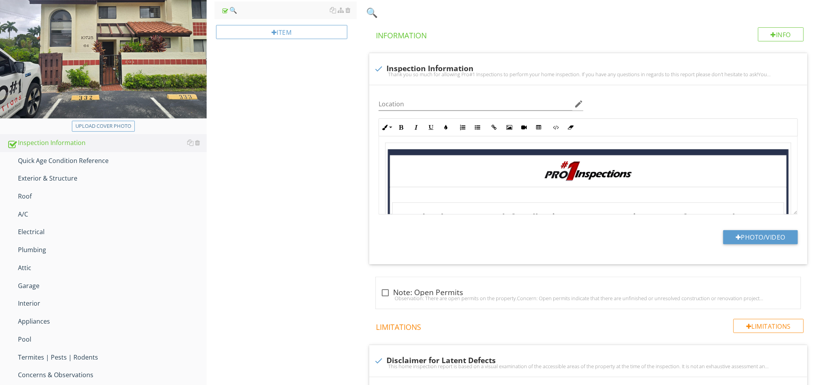
scroll to position [347, 0]
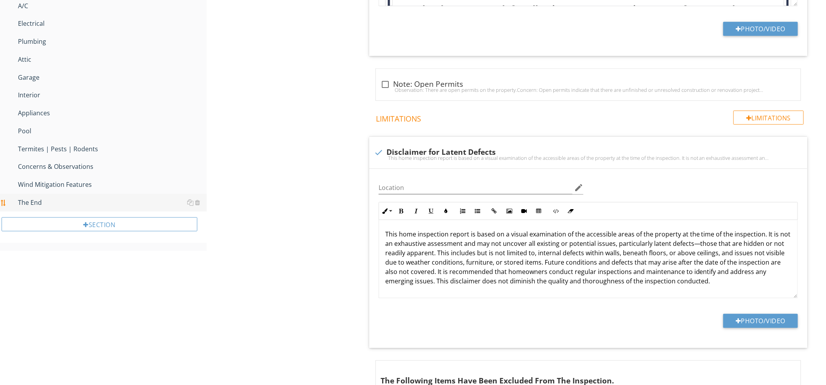
click at [96, 195] on link "The End" at bounding box center [107, 203] width 200 height 18
type textarea "<table style="width: 100%;"><tbody><tr><td style="width: 100%; text-align: cent…"
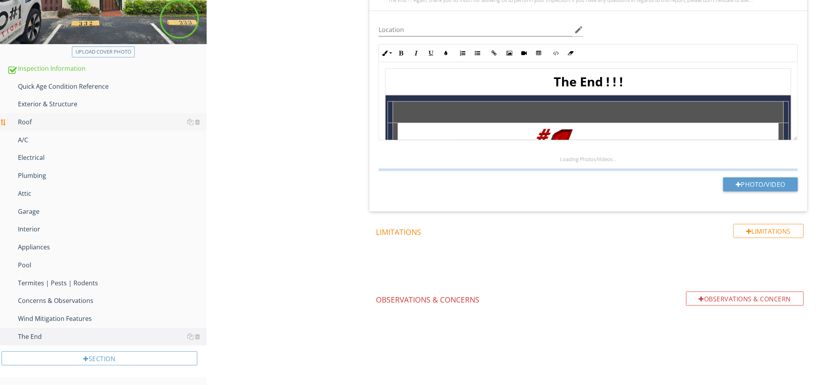
scroll to position [211, 0]
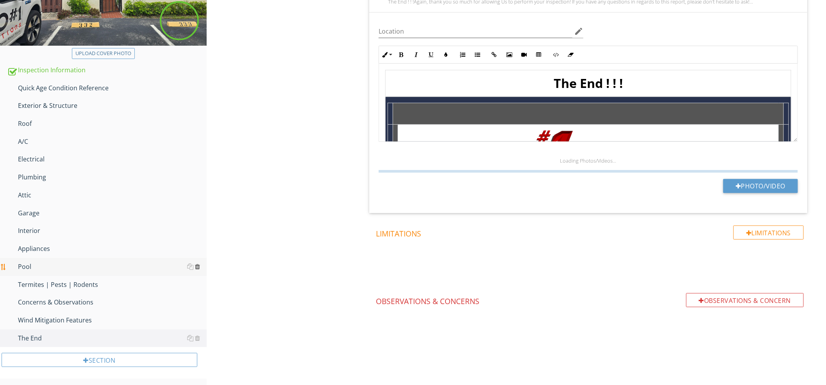
click at [197, 265] on div at bounding box center [197, 266] width 5 height 6
type textarea "<table style="width: 100%;"><tbody><tr><td style="width: 100%; text-align: cent…"
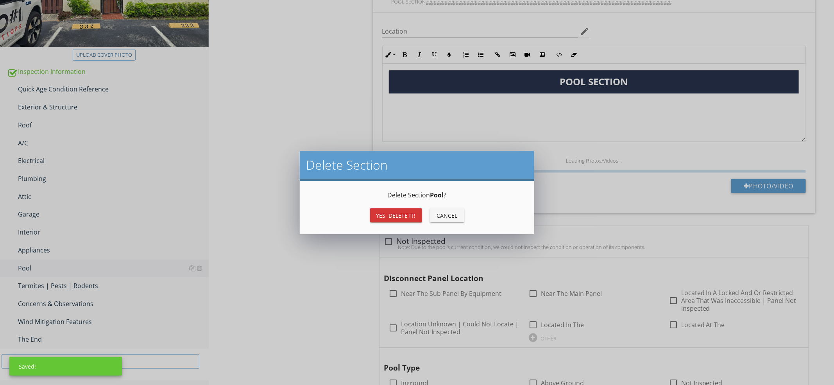
click at [387, 213] on div "Yes, Delete it!" at bounding box center [395, 215] width 39 height 8
type textarea "<table style="width: 100%;"><tbody><tr><td style="width: 100%; background-color…"
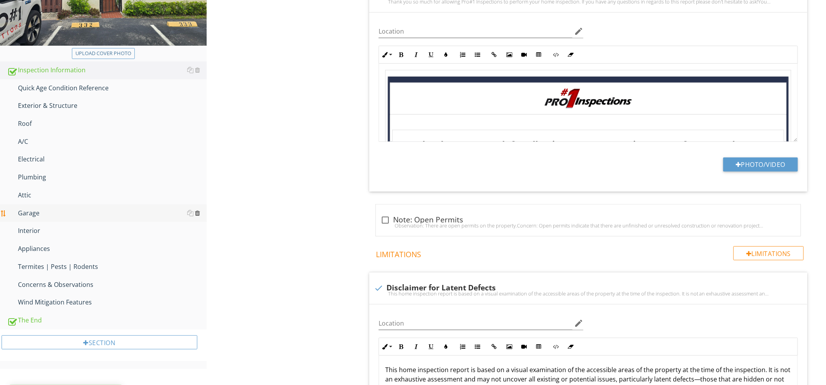
click at [197, 212] on div at bounding box center [197, 213] width 5 height 6
type textarea "<table style="width: 100%;"><tbody><tr><td style="width: 100%; text-align: cent…"
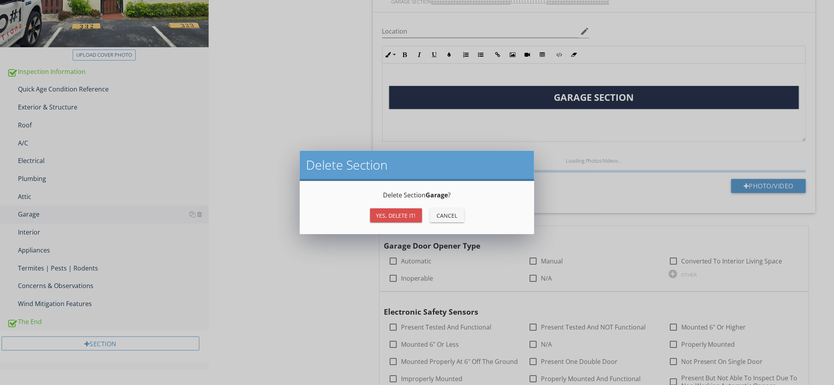
click at [401, 220] on button "Yes, Delete it!" at bounding box center [396, 215] width 52 height 14
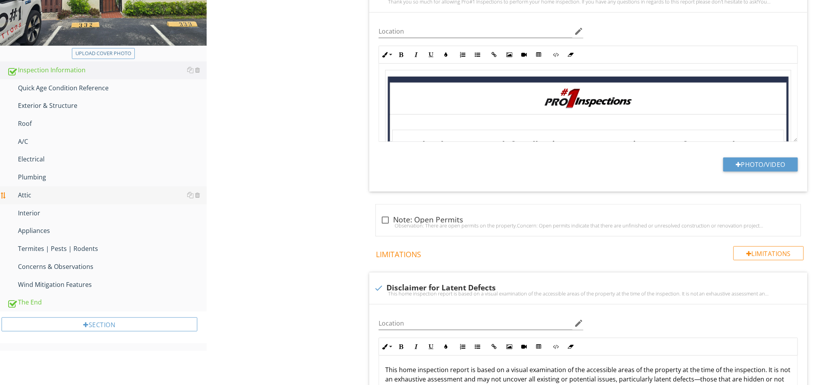
click at [79, 190] on div "Attic" at bounding box center [107, 195] width 200 height 10
type textarea "<table style="width: 100%;"><tbody><tr><td style="width: 100%; text-align: cent…"
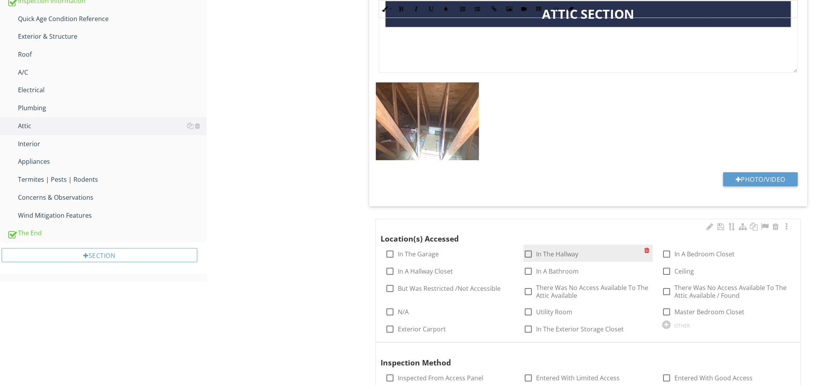
click at [563, 254] on label "In The Hallway" at bounding box center [557, 254] width 42 height 8
checkbox input "true"
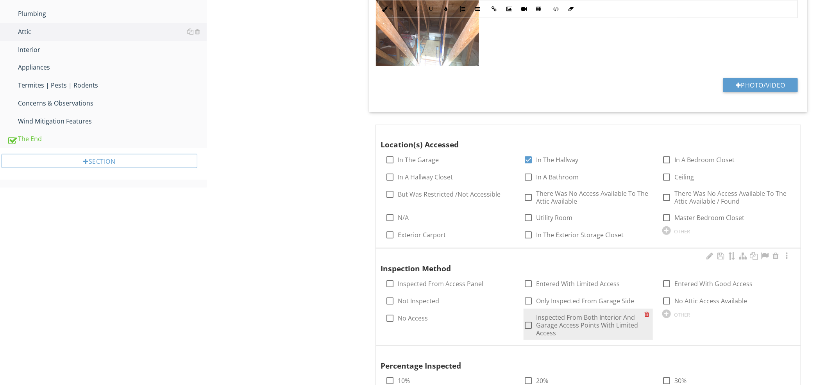
scroll to position [420, 0]
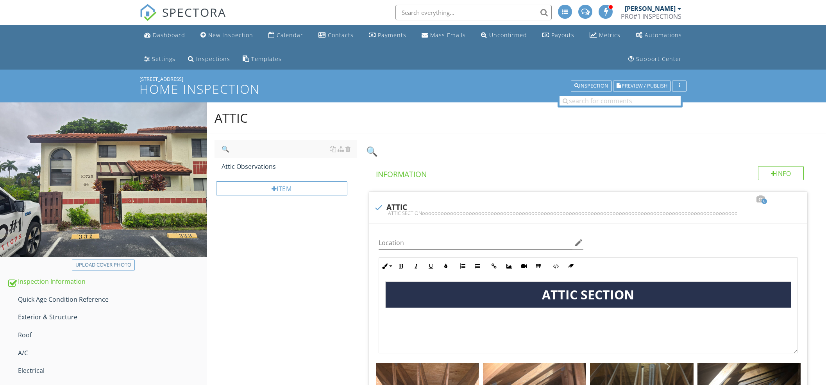
scroll to position [578, 0]
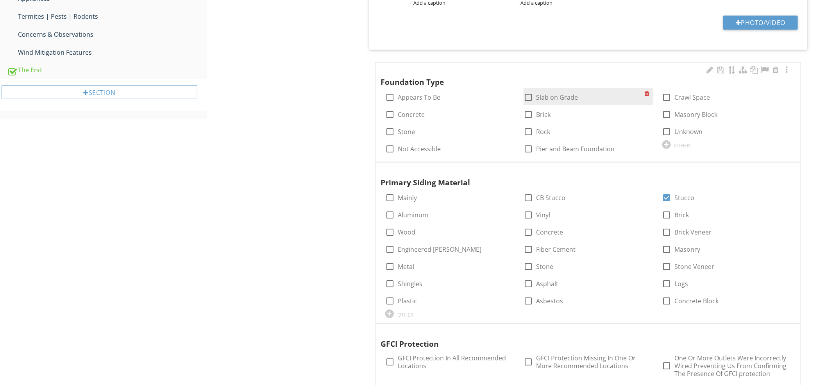
scroll to position [420, 0]
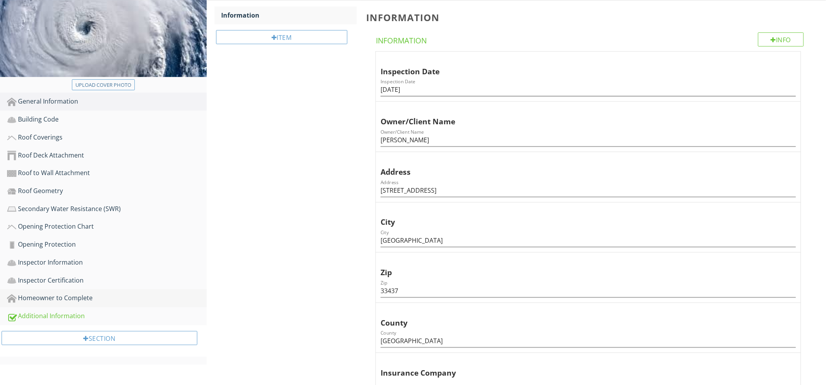
scroll to position [208, 0]
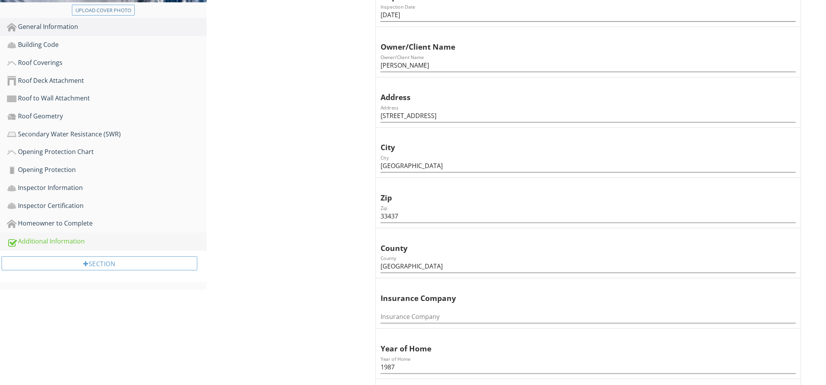
click at [87, 242] on div "Additional Information" at bounding box center [107, 241] width 200 height 10
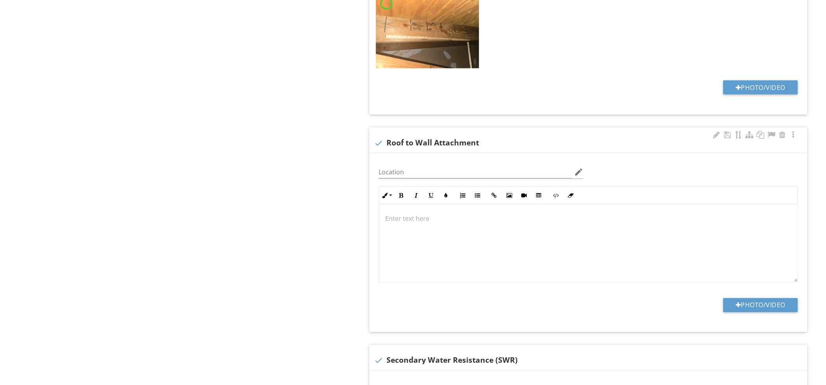
scroll to position [694, 0]
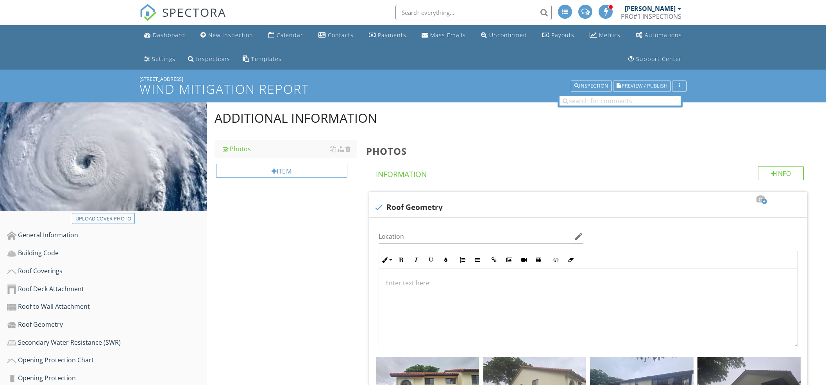
scroll to position [694, 0]
